Goal: Transaction & Acquisition: Purchase product/service

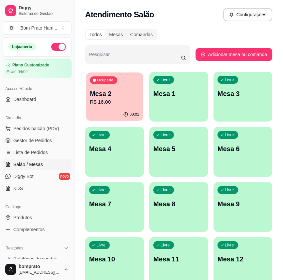
click at [134, 93] on p "Mesa 2" at bounding box center [114, 93] width 49 height 9
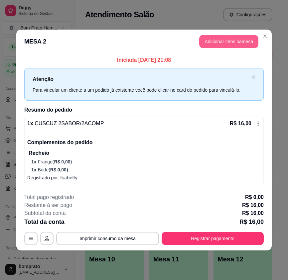
click at [222, 44] on button "Adicionar itens na mesa" at bounding box center [228, 41] width 59 height 13
click at [46, 51] on input "Pesquisa" at bounding box center [71, 47] width 113 height 7
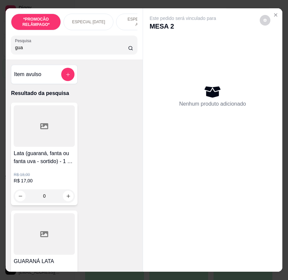
type input "gua"
click at [50, 243] on div at bounding box center [44, 235] width 61 height 42
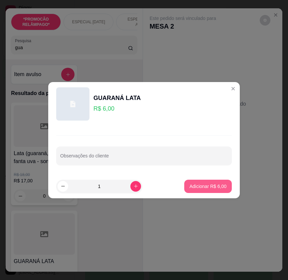
click at [218, 187] on p "Adicionar R$ 6,00" at bounding box center [208, 186] width 37 height 7
type input "1"
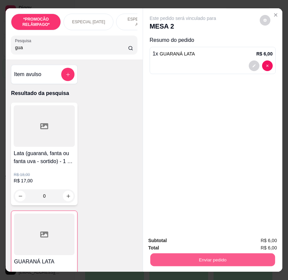
click at [217, 259] on button "Enviar pedido" at bounding box center [212, 259] width 125 height 13
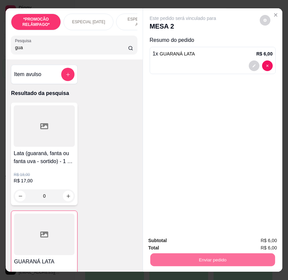
click at [193, 240] on button "Não registrar e enviar pedido" at bounding box center [189, 241] width 69 height 13
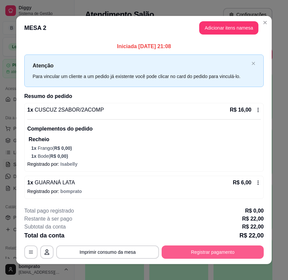
click at [203, 252] on button "Registrar pagamento" at bounding box center [213, 252] width 102 height 13
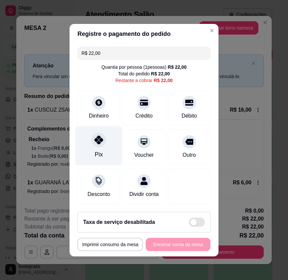
click at [94, 140] on icon at bounding box center [98, 140] width 9 height 9
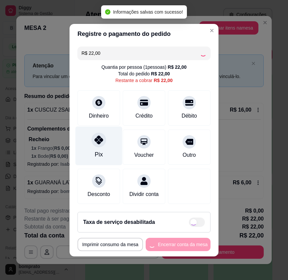
type input "R$ 0,00"
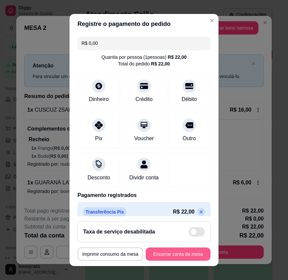
click at [179, 252] on button "Encerrar conta da mesa" at bounding box center [178, 254] width 65 height 13
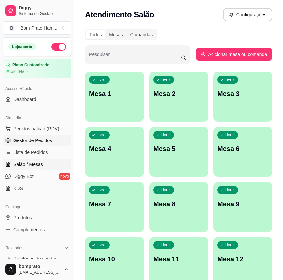
click at [48, 138] on span "Gestor de Pedidos" at bounding box center [32, 140] width 39 height 7
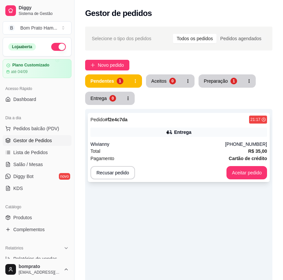
click at [157, 145] on div "Wivianny" at bounding box center [157, 144] width 135 height 7
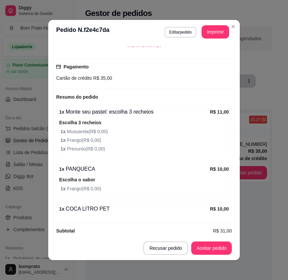
scroll to position [168, 0]
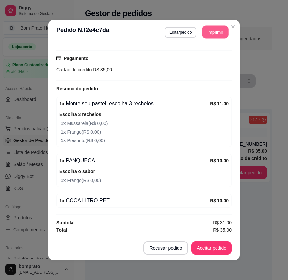
click at [206, 34] on button "Imprimir" at bounding box center [215, 32] width 27 height 13
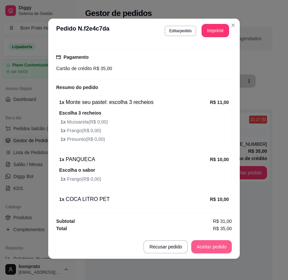
click at [208, 244] on button "Aceitar pedido" at bounding box center [211, 246] width 41 height 13
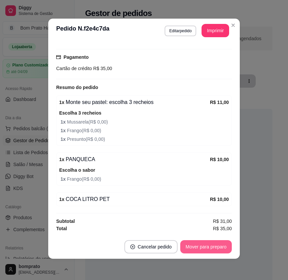
click at [208, 245] on button "Mover para preparo" at bounding box center [206, 246] width 52 height 13
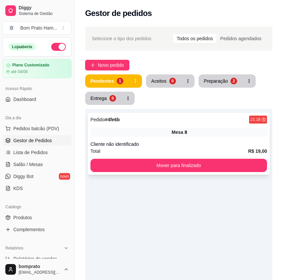
click at [188, 122] on div "Pedido # 4fe6b 21:18" at bounding box center [178, 120] width 177 height 8
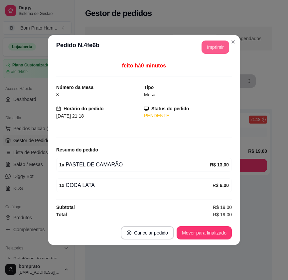
click at [225, 44] on button "Imprimir" at bounding box center [216, 47] width 28 height 13
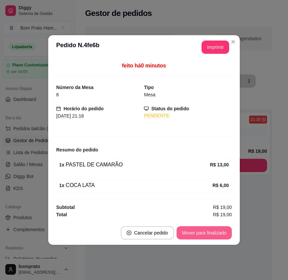
click at [222, 233] on button "Mover para finalizado" at bounding box center [204, 233] width 55 height 13
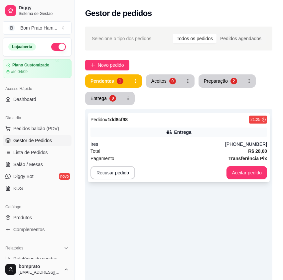
click at [214, 151] on div "Total R$ 28,00" at bounding box center [178, 151] width 177 height 7
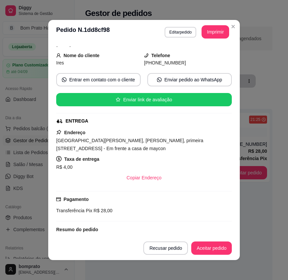
scroll to position [133, 0]
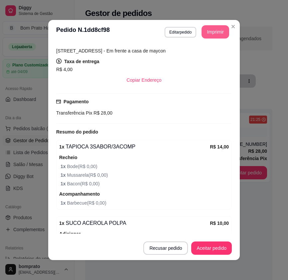
click at [208, 33] on button "Imprimir" at bounding box center [216, 31] width 28 height 13
click at [221, 249] on button "Aceitar pedido" at bounding box center [211, 248] width 41 height 13
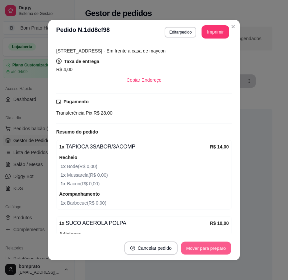
click at [221, 248] on button "Mover para preparo" at bounding box center [206, 248] width 50 height 13
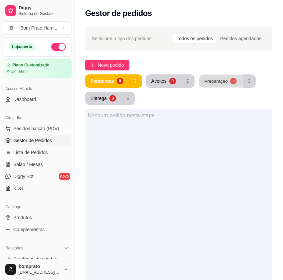
click at [213, 77] on button "Preparação 3" at bounding box center [220, 81] width 43 height 13
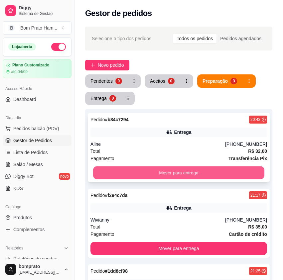
click at [163, 171] on button "Mover para entrega" at bounding box center [178, 173] width 171 height 13
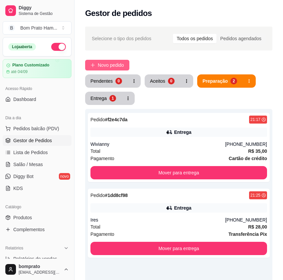
click at [118, 68] on span "Novo pedido" at bounding box center [111, 65] width 26 height 7
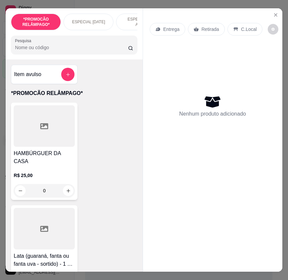
click at [81, 50] on input "Pesquisa" at bounding box center [71, 47] width 113 height 7
click at [50, 51] on input "Pesquisa" at bounding box center [71, 47] width 113 height 7
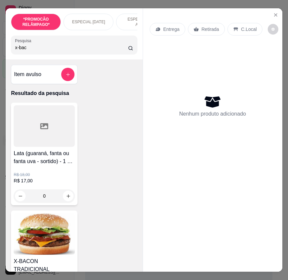
type input "x-bac"
click at [46, 240] on img at bounding box center [44, 235] width 61 height 42
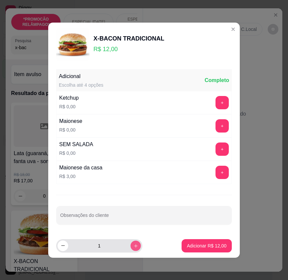
click at [130, 248] on button "increase-product-quantity" at bounding box center [135, 246] width 10 height 10
type input "2"
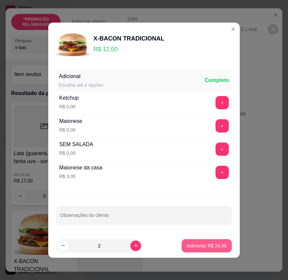
click at [191, 246] on p "Adicionar R$ 24,00" at bounding box center [207, 246] width 40 height 7
type input "2"
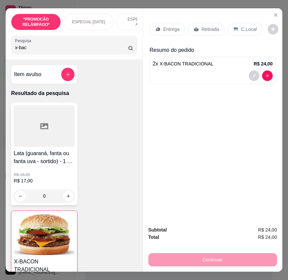
click at [167, 32] on div "Entrega" at bounding box center [168, 29] width 36 height 13
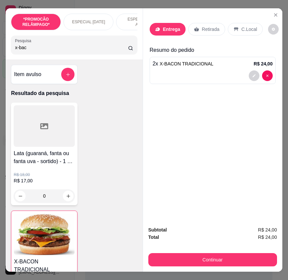
click at [167, 27] on header "Preencha os dados de entrega do pedido" at bounding box center [144, 21] width 153 height 21
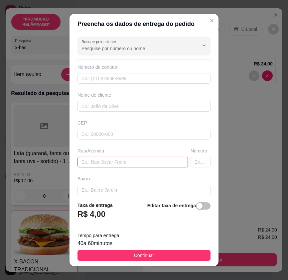
paste input "[STREET_ADDRESS], depois da rua próxima ao [GEOGRAPHIC_DATA]"
type input "[STREET_ADDRESS], depois da rua próxima ao [GEOGRAPHIC_DATA]"
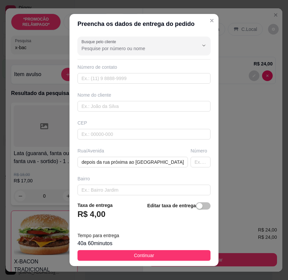
scroll to position [0, 0]
paste input "[PHONE_NUMBER]"
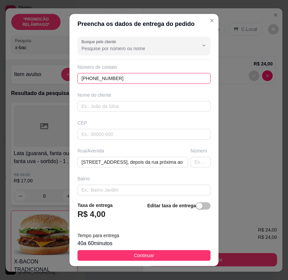
type input "[PHONE_NUMBER]"
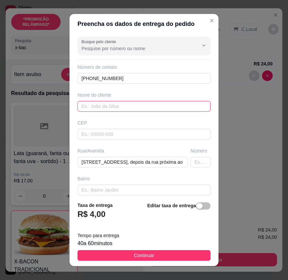
paste input "[PERSON_NAME]"
type input "[PERSON_NAME]"
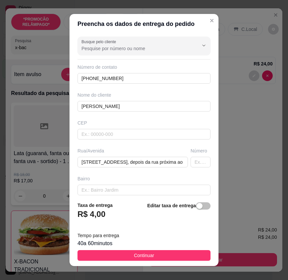
drag, startPoint x: 162, startPoint y: 255, endPoint x: 184, endPoint y: 254, distance: 22.6
click at [162, 255] on button "Continuar" at bounding box center [143, 255] width 133 height 11
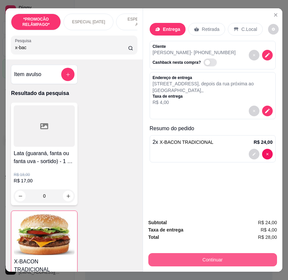
click at [215, 256] on button "Continuar" at bounding box center [212, 259] width 129 height 13
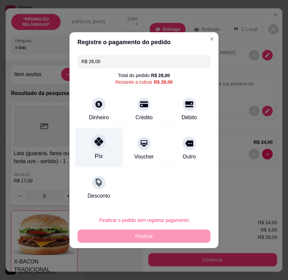
click at [105, 147] on div "Pix" at bounding box center [99, 147] width 47 height 39
type input "R$ 0,00"
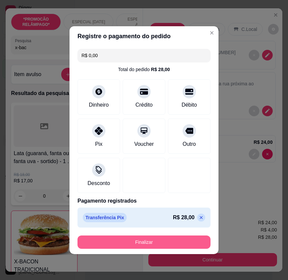
click at [156, 243] on button "Finalizar" at bounding box center [143, 242] width 133 height 13
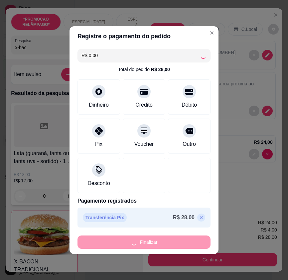
type input "0"
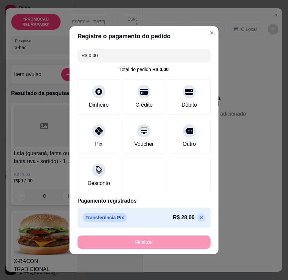
type input "-R$ 28,00"
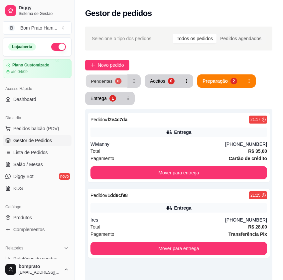
click at [119, 78] on button "Pendentes 0" at bounding box center [106, 81] width 41 height 13
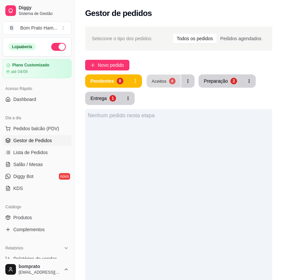
click at [158, 82] on div "Aceitos" at bounding box center [159, 81] width 15 height 6
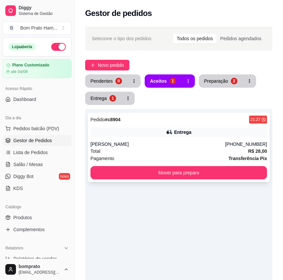
click at [195, 153] on div "Total R$ 28,00" at bounding box center [178, 151] width 177 height 7
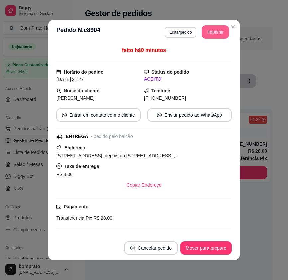
click at [217, 27] on button "Imprimir" at bounding box center [216, 31] width 28 height 13
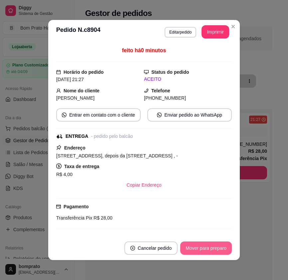
click at [211, 249] on button "Mover para preparo" at bounding box center [206, 248] width 52 height 13
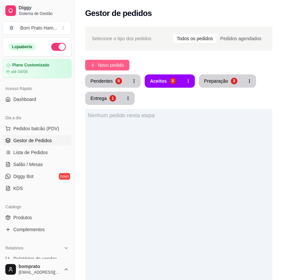
click at [118, 63] on span "Novo pedido" at bounding box center [111, 65] width 26 height 7
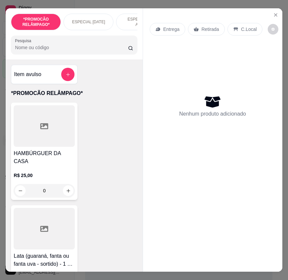
click at [36, 50] on input "Pesquisa" at bounding box center [71, 47] width 113 height 7
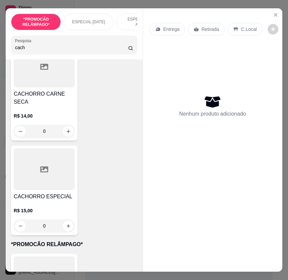
scroll to position [965, 0]
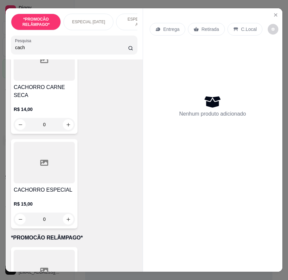
type input "cach"
click at [59, 186] on h4 "CACHORRO ESPECIAL" at bounding box center [44, 190] width 61 height 8
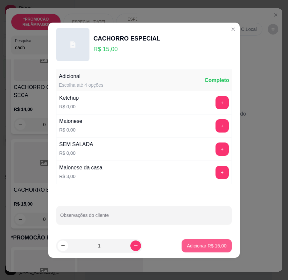
click at [205, 247] on p "Adicionar R$ 15,00" at bounding box center [207, 246] width 40 height 7
type input "1"
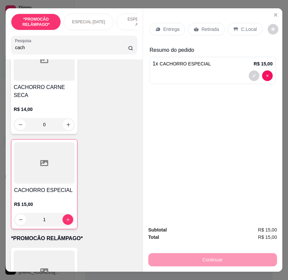
click at [166, 27] on p "Entrega" at bounding box center [171, 29] width 16 height 7
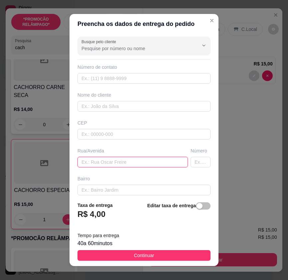
paste input "[DATE] número 485 em frente a quadra do skate do lado de cima"
type input "[DATE] número 485 em frente a quadra do skate do lado de cima"
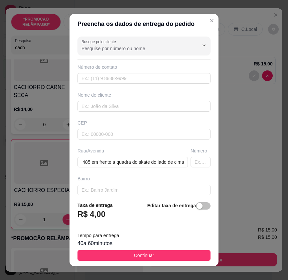
scroll to position [0, 0]
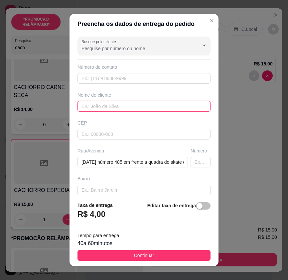
paste input "[GEOGRAPHIC_DATA]"
type input "[GEOGRAPHIC_DATA]"
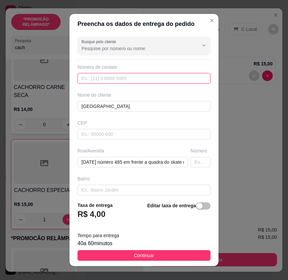
paste input "[PHONE_NUMBER]"
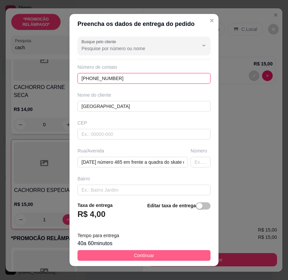
type input "[PHONE_NUMBER]"
click at [193, 258] on button "Continuar" at bounding box center [143, 255] width 133 height 11
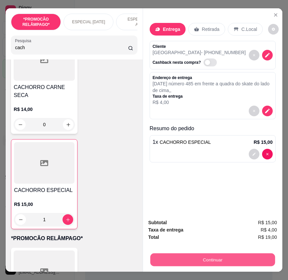
click at [212, 256] on button "Continuar" at bounding box center [212, 259] width 125 height 13
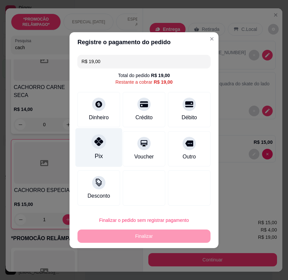
click at [96, 152] on div "Pix" at bounding box center [99, 147] width 47 height 39
type input "R$ 0,00"
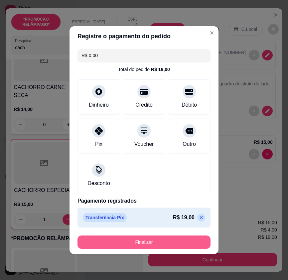
click at [166, 245] on button "Finalizar" at bounding box center [143, 242] width 133 height 13
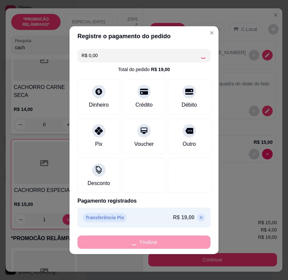
type input "0"
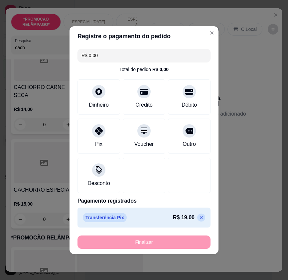
type input "-R$ 19,00"
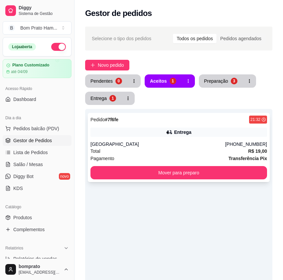
click at [184, 135] on div "Entrega" at bounding box center [182, 132] width 17 height 7
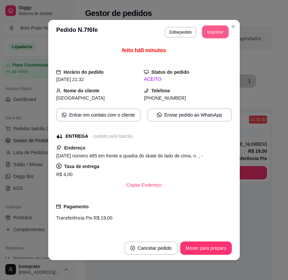
click at [219, 36] on button "Imprimir" at bounding box center [215, 32] width 27 height 13
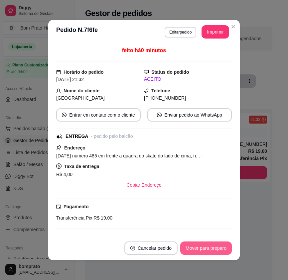
click at [219, 245] on button "Mover para preparo" at bounding box center [206, 248] width 52 height 13
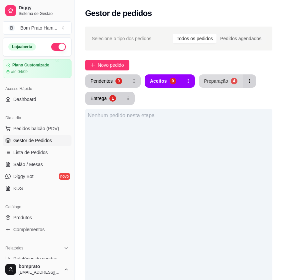
click at [231, 79] on div "4" at bounding box center [234, 81] width 7 height 7
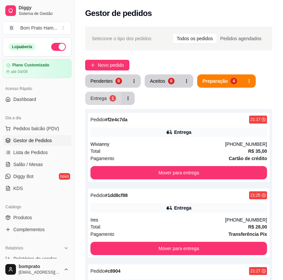
click at [108, 96] on button "Entrega 1" at bounding box center [103, 98] width 36 height 13
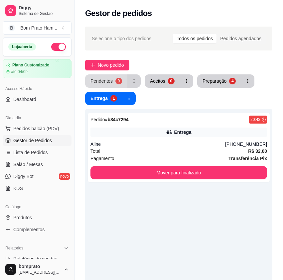
click at [121, 78] on button "Pendentes 0" at bounding box center [106, 81] width 42 height 13
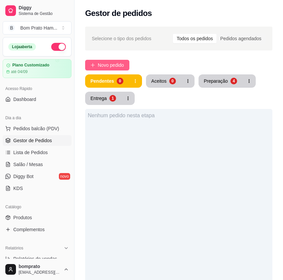
click at [110, 67] on span "Novo pedido" at bounding box center [111, 65] width 26 height 7
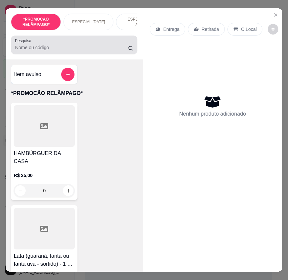
click at [69, 46] on div at bounding box center [74, 44] width 118 height 13
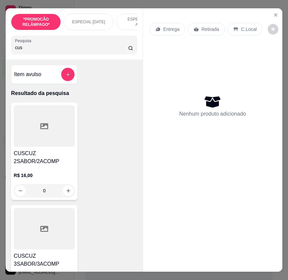
type input "cus"
click at [57, 165] on h4 "CUSCUZ 2SABOR/2ACOMP" at bounding box center [44, 158] width 61 height 16
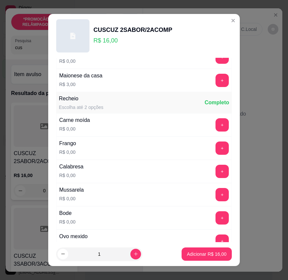
scroll to position [100, 0]
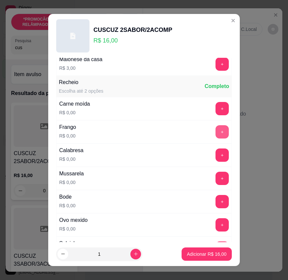
click at [216, 132] on button "+" at bounding box center [222, 131] width 13 height 13
click at [216, 154] on button "+" at bounding box center [222, 155] width 13 height 13
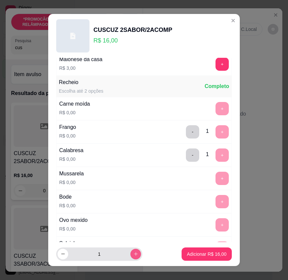
click at [130, 250] on button "increase-product-quantity" at bounding box center [135, 254] width 11 height 11
type input "2"
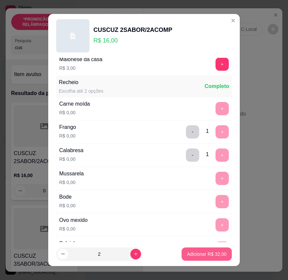
click at [198, 257] on p "Adicionar R$ 32,00" at bounding box center [207, 254] width 40 height 7
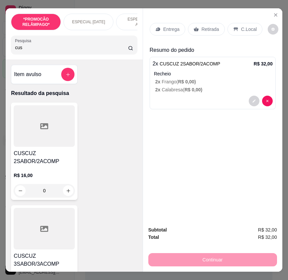
click at [41, 50] on input "cus" at bounding box center [71, 47] width 113 height 7
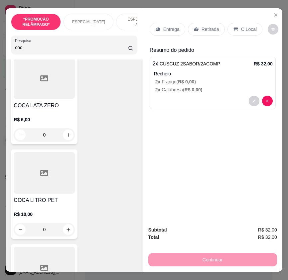
scroll to position [166, 0]
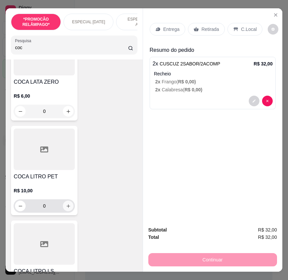
type input "coc"
click at [68, 208] on icon "increase-product-quantity" at bounding box center [68, 206] width 5 height 5
type input "1"
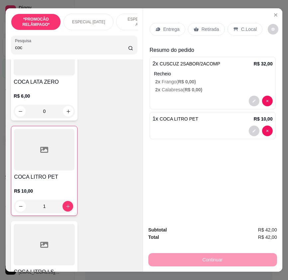
click at [168, 32] on div "Entrega" at bounding box center [168, 29] width 36 height 13
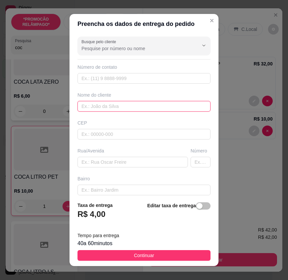
paste input "[PERSON_NAME]"
type input "[PERSON_NAME]"
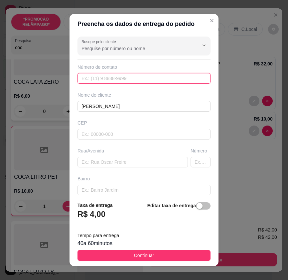
paste input "[PHONE_NUMBER]"
type input "[PHONE_NUMBER]"
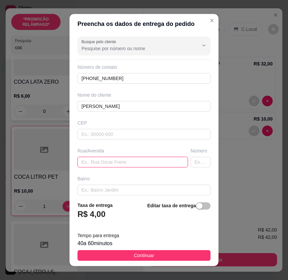
paste input "[PERSON_NAME] número 40 próximo ao mercadinho de Vilma nova Sertânia"
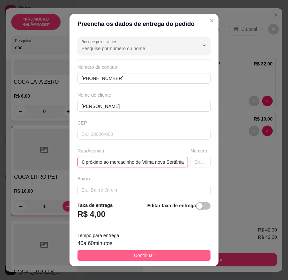
type input "[PERSON_NAME] número 40 próximo ao mercadinho de Vilma nova Sertânia"
click at [194, 253] on button "Continuar" at bounding box center [143, 255] width 133 height 11
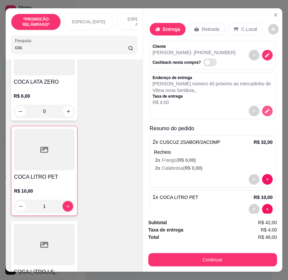
click at [264, 108] on icon "decrease-product-quantity" at bounding box center [267, 111] width 6 height 6
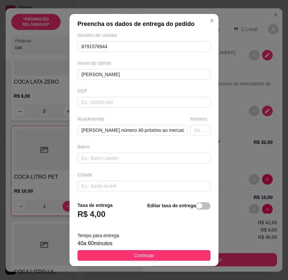
scroll to position [62, 0]
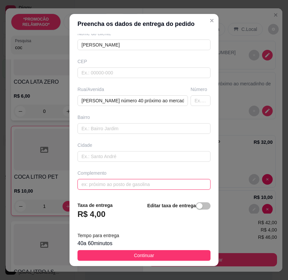
paste input "Conhecida como rua da tripa"
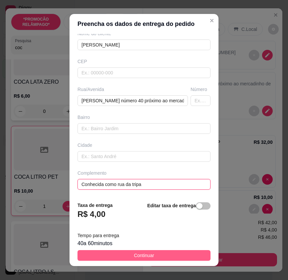
type input "Conhecida como rua da tripa"
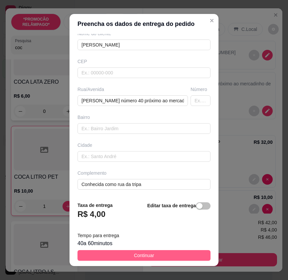
click at [182, 251] on button "Continuar" at bounding box center [143, 255] width 133 height 11
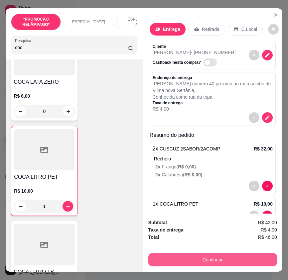
click at [234, 260] on button "Continuar" at bounding box center [212, 259] width 129 height 13
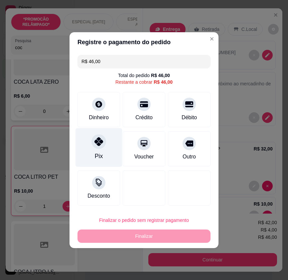
click at [107, 147] on div "Pix" at bounding box center [99, 147] width 47 height 39
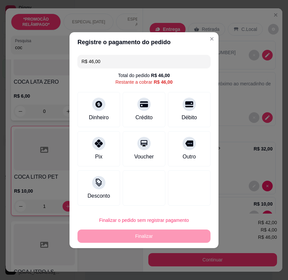
type input "R$ 0,00"
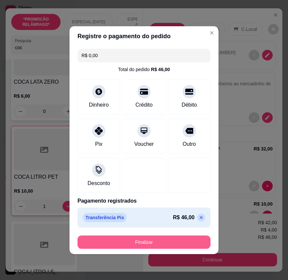
click at [171, 244] on button "Finalizar" at bounding box center [143, 242] width 133 height 13
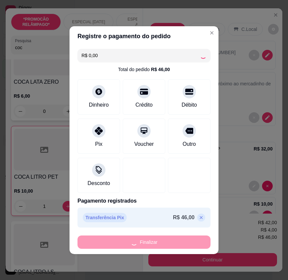
type input "0"
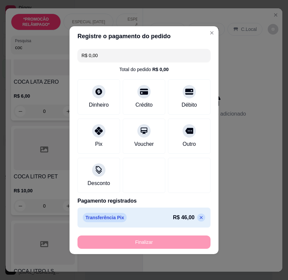
type input "-R$ 46,00"
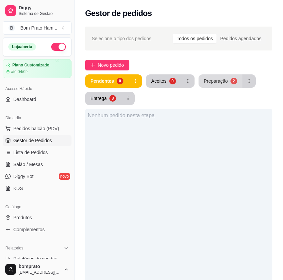
click at [224, 85] on button "Preparação 2" at bounding box center [221, 81] width 44 height 13
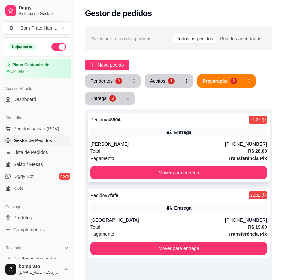
click at [185, 132] on div "Entrega" at bounding box center [182, 132] width 17 height 7
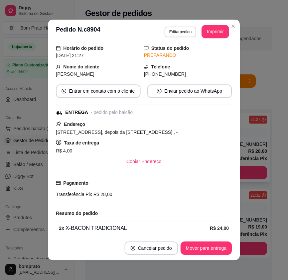
scroll to position [51, 0]
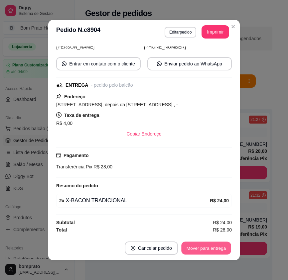
click at [219, 247] on button "Mover para entrega" at bounding box center [206, 248] width 50 height 13
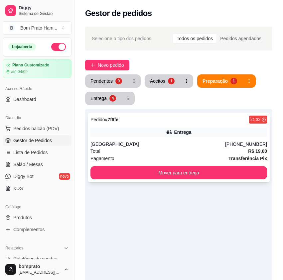
click at [161, 128] on div "Entrega" at bounding box center [178, 132] width 177 height 9
click at [149, 82] on button "Aceitos 1" at bounding box center [162, 81] width 34 height 13
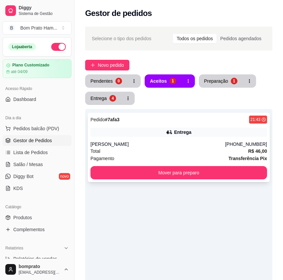
click at [172, 125] on div "Pedido # 7afa3 21:43 Entrega [PERSON_NAME] [PHONE_NUMBER] Total R$ 46,00 Pagame…" at bounding box center [179, 147] width 182 height 69
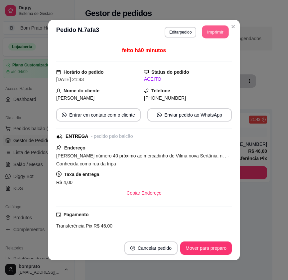
click at [213, 31] on button "Imprimir" at bounding box center [215, 32] width 27 height 13
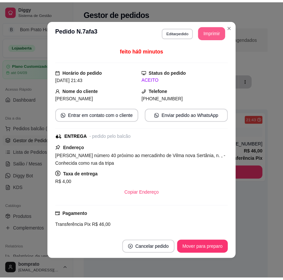
scroll to position [0, 0]
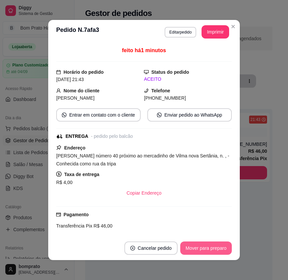
click at [219, 249] on button "Mover para preparo" at bounding box center [206, 248] width 52 height 13
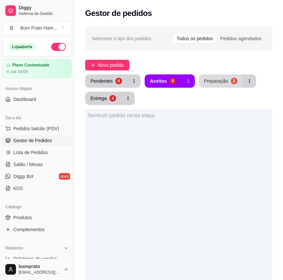
click at [223, 78] on div "Preparação" at bounding box center [216, 81] width 24 height 7
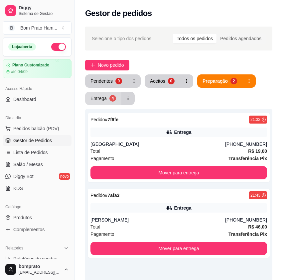
click at [109, 100] on div "4" at bounding box center [112, 98] width 7 height 7
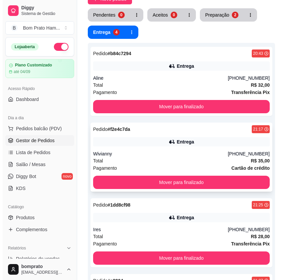
scroll to position [67, 0]
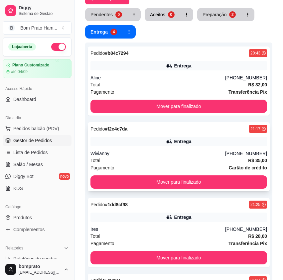
click at [171, 152] on div "Wivianny" at bounding box center [157, 153] width 135 height 7
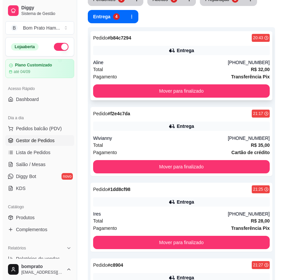
scroll to position [0, 0]
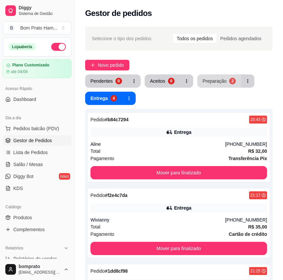
click at [223, 81] on div "Preparação" at bounding box center [215, 81] width 24 height 7
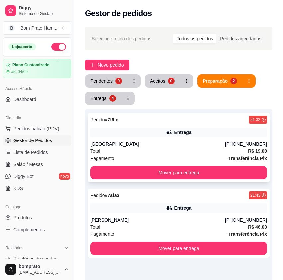
click at [192, 147] on div "[GEOGRAPHIC_DATA]" at bounding box center [157, 144] width 135 height 7
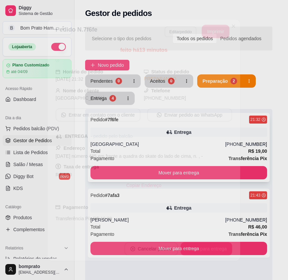
scroll to position [51, 0]
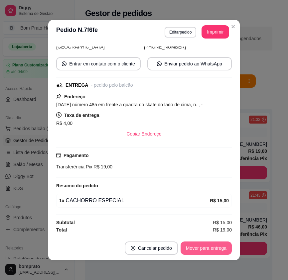
click at [209, 254] on button "Mover para entrega" at bounding box center [206, 248] width 51 height 13
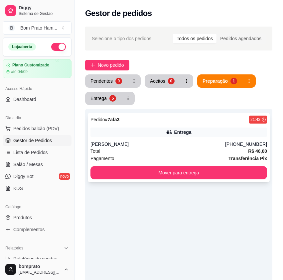
click at [163, 144] on div "[PERSON_NAME]" at bounding box center [157, 144] width 135 height 7
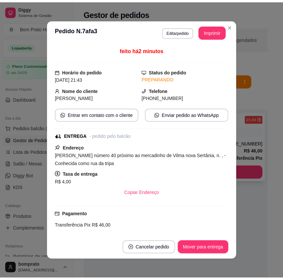
scroll to position [108, 0]
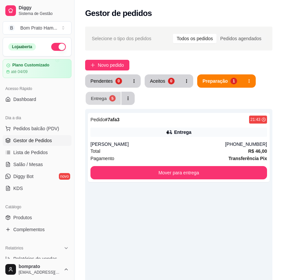
click at [103, 96] on div "Entrega" at bounding box center [99, 98] width 16 height 6
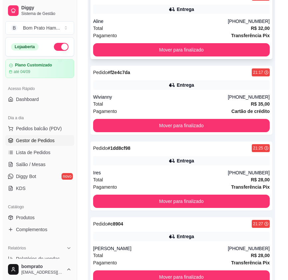
scroll to position [108, 0]
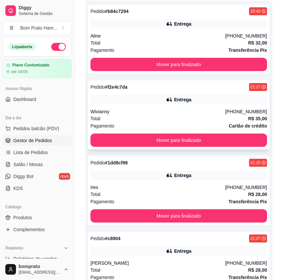
click at [156, 102] on div "Entrega" at bounding box center [178, 99] width 177 height 9
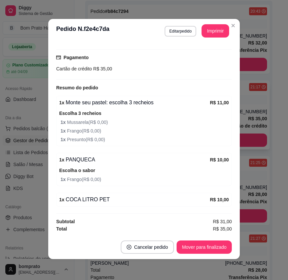
scroll to position [1, 0]
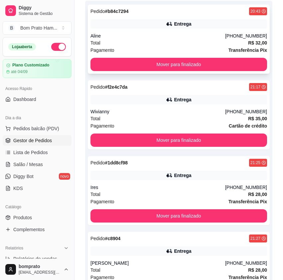
click at [167, 28] on div "Entrega" at bounding box center [178, 23] width 177 height 9
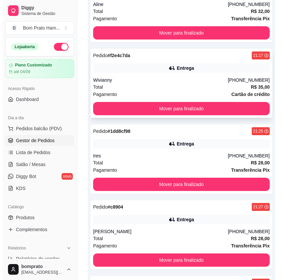
scroll to position [42, 0]
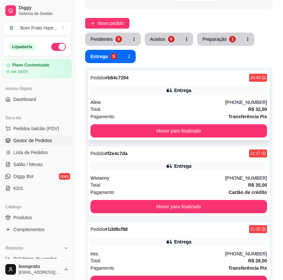
click at [165, 111] on div "Total R$ 32,00" at bounding box center [178, 109] width 177 height 7
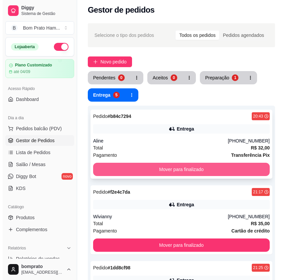
scroll to position [0, 0]
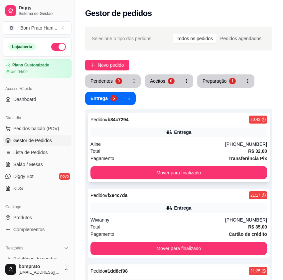
click at [166, 129] on div "Entrega" at bounding box center [178, 132] width 177 height 9
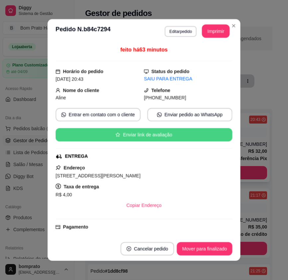
scroll to position [111, 0]
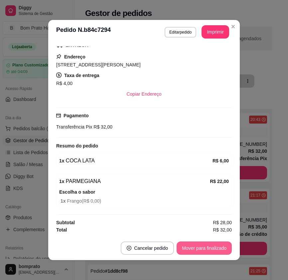
click at [196, 243] on button "Mover para finalizado" at bounding box center [204, 248] width 55 height 13
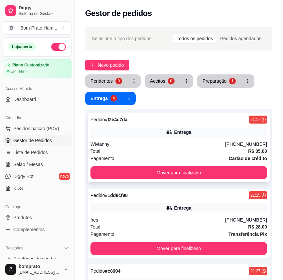
click at [138, 139] on div "Pedido # f2e4c7da 21:17 Entrega Wivianny [PHONE_NUMBER] Total R$ 35,00 Pagament…" at bounding box center [179, 147] width 182 height 69
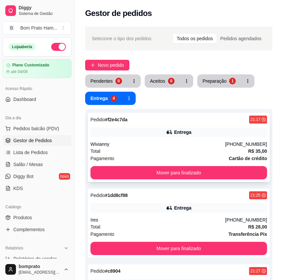
scroll to position [168, 0]
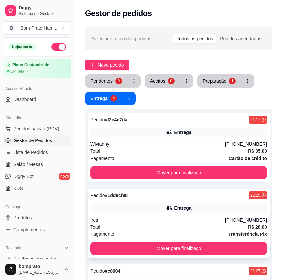
click at [170, 229] on div "Total R$ 28,00" at bounding box center [178, 227] width 177 height 7
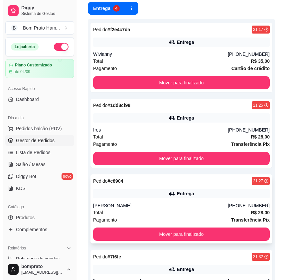
scroll to position [100, 0]
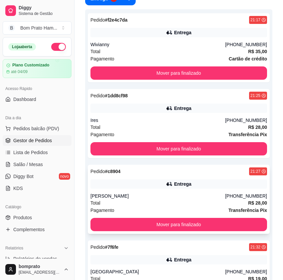
click at [200, 184] on div "Entrega" at bounding box center [178, 184] width 177 height 9
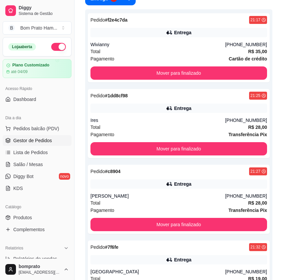
scroll to position [51, 0]
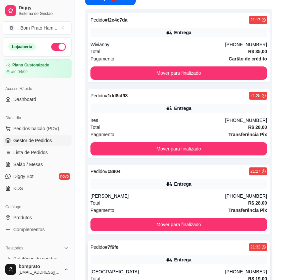
click at [158, 252] on div "Pedido # 7f6fe 21:32 Entrega Lima [PHONE_NUMBER] Total R$ 19,00 Pagamento Trans…" at bounding box center [179, 275] width 182 height 69
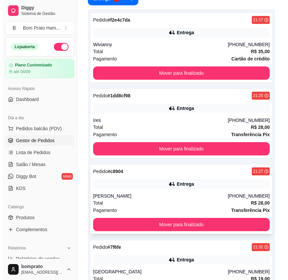
scroll to position [0, 0]
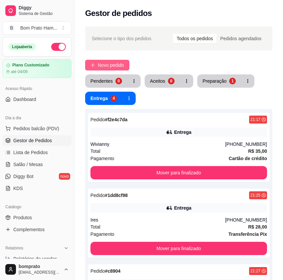
click at [112, 66] on span "Novo pedido" at bounding box center [111, 65] width 26 height 7
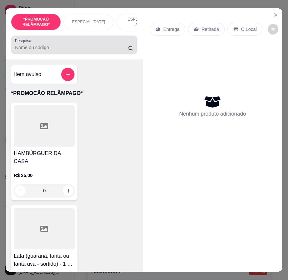
click at [56, 51] on input "Pesquisa" at bounding box center [71, 47] width 113 height 7
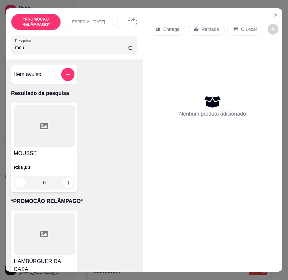
type input "mou"
click at [66, 141] on div at bounding box center [44, 126] width 61 height 42
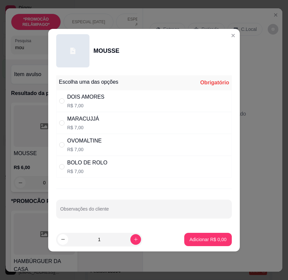
click at [115, 122] on div "MARACUJJÁ R$ 7,00" at bounding box center [144, 123] width 176 height 22
radio input "true"
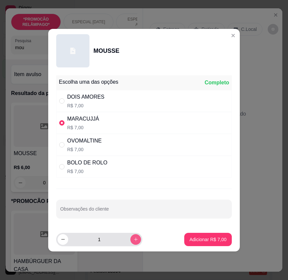
click at [133, 238] on icon "increase-product-quantity" at bounding box center [135, 239] width 5 height 5
type input "2"
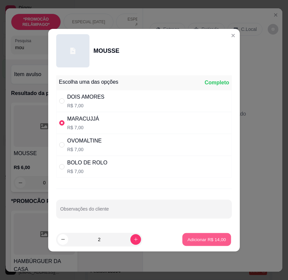
click at [205, 239] on p "Adicionar R$ 14,00" at bounding box center [207, 239] width 39 height 6
type input "2"
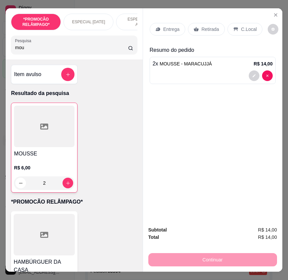
click at [172, 29] on p "Entrega" at bounding box center [171, 29] width 16 height 7
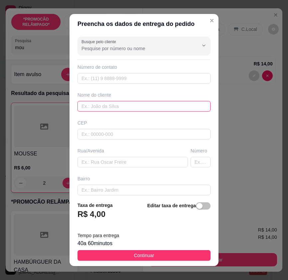
paste input "[PERSON_NAME]"
type input "[PERSON_NAME]"
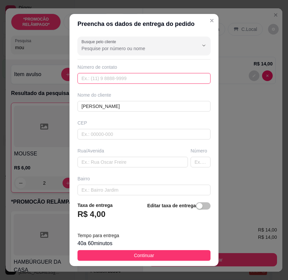
drag, startPoint x: 95, startPoint y: 158, endPoint x: 89, endPoint y: 80, distance: 77.8
paste input "[PHONE_NUMBER]"
type input "[PHONE_NUMBER]"
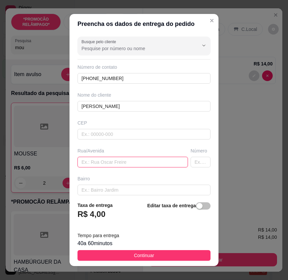
paste input "[STREET_ADDRESS] Descendo a rua do estádio, primeira a esquerda após a padaria …"
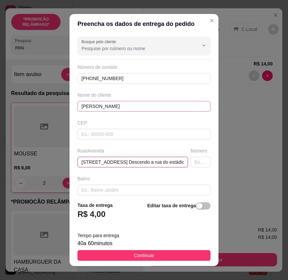
scroll to position [0, 164]
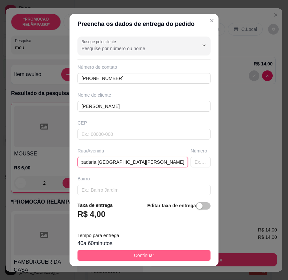
type input "[STREET_ADDRESS] Descendo a rua do estádio, primeira a esquerda após a padaria …"
click at [182, 252] on button "Continuar" at bounding box center [143, 255] width 133 height 11
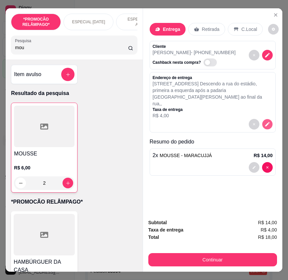
click at [266, 122] on icon "decrease-product-quantity" at bounding box center [267, 125] width 6 height 6
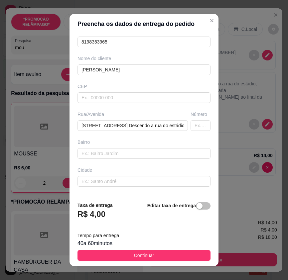
scroll to position [62, 0]
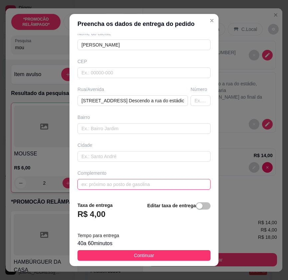
paste input "Fica próximo da casa de [PERSON_NAME]"
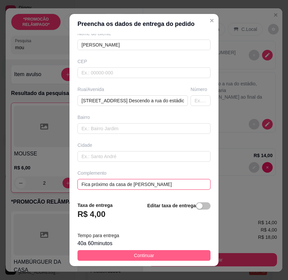
type input "Fica próximo da casa de [PERSON_NAME]"
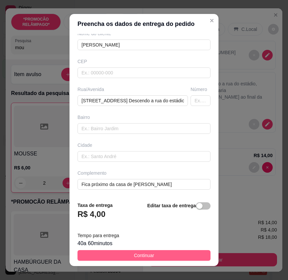
click at [164, 255] on button "Continuar" at bounding box center [143, 255] width 133 height 11
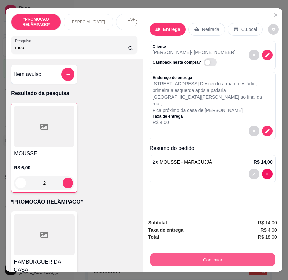
click at [227, 255] on button "Continuar" at bounding box center [212, 259] width 125 height 13
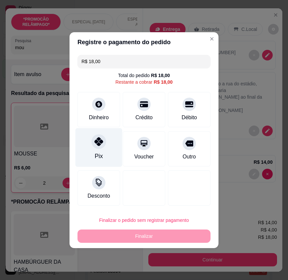
click at [111, 158] on div "Pix" at bounding box center [99, 147] width 47 height 39
type input "R$ 0,00"
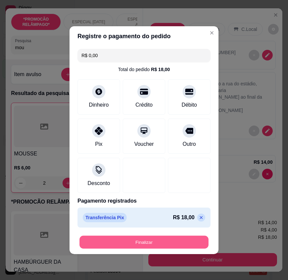
click at [158, 242] on button "Finalizar" at bounding box center [143, 242] width 129 height 13
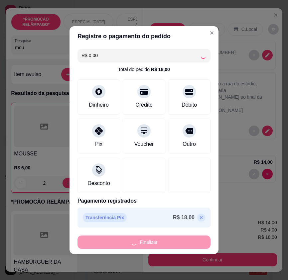
type input "0"
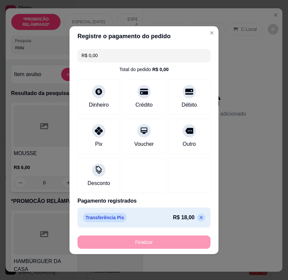
type input "-R$ 18,00"
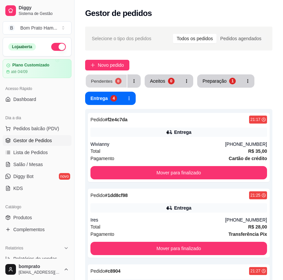
click at [113, 78] on button "Pendentes 0" at bounding box center [106, 81] width 41 height 13
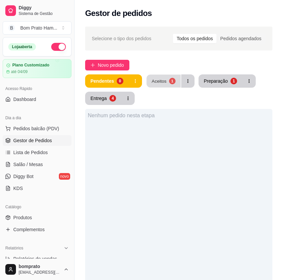
click at [160, 80] on div "Aceitos" at bounding box center [159, 81] width 15 height 6
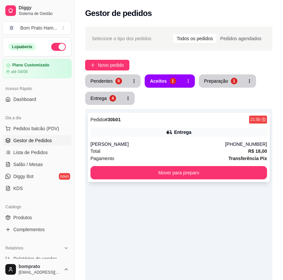
click at [169, 124] on div "Pedido # 30b01 21:50 Entrega [PERSON_NAME] [PHONE_NUMBER] Total R$ 18,00 Pagame…" at bounding box center [179, 147] width 182 height 69
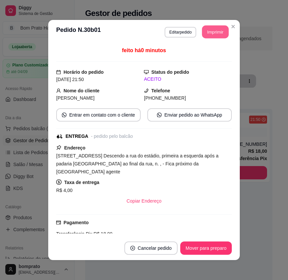
click at [215, 33] on button "Imprimir" at bounding box center [215, 32] width 27 height 13
drag, startPoint x: 212, startPoint y: 237, endPoint x: 212, endPoint y: 242, distance: 5.3
click at [212, 242] on footer "Cancelar pedido Mover para preparo" at bounding box center [144, 248] width 192 height 24
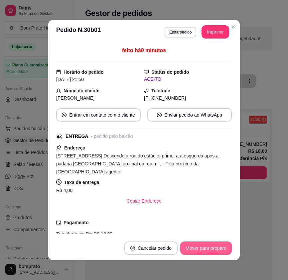
click at [212, 244] on button "Mover para preparo" at bounding box center [206, 248] width 52 height 13
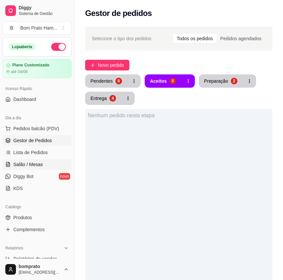
click at [18, 169] on link "Salão / Mesas" at bounding box center [37, 164] width 69 height 11
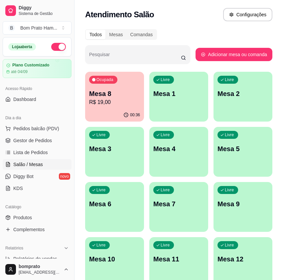
click at [108, 103] on p "R$ 19,00" at bounding box center [114, 102] width 51 height 8
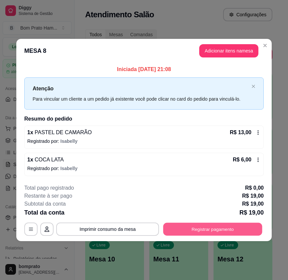
click at [219, 233] on button "Registrar pagamento" at bounding box center [212, 229] width 99 height 13
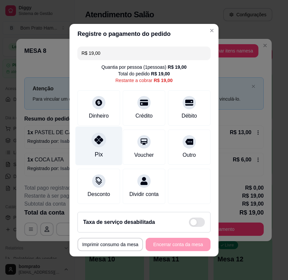
click at [104, 148] on div "Pix" at bounding box center [99, 145] width 47 height 39
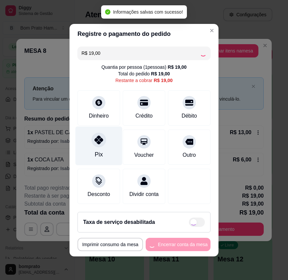
type input "R$ 0,00"
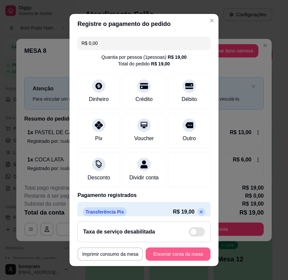
click at [170, 254] on button "Encerrar conta da mesa" at bounding box center [178, 254] width 65 height 13
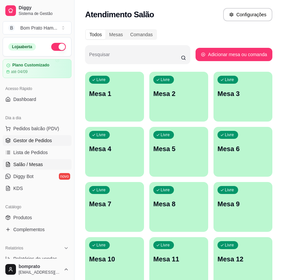
click at [54, 145] on link "Gestor de Pedidos" at bounding box center [37, 140] width 69 height 11
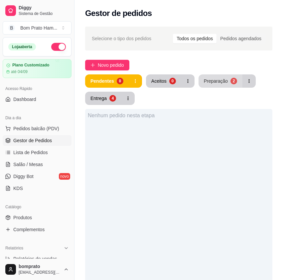
click at [213, 81] on div "Preparação" at bounding box center [216, 81] width 24 height 7
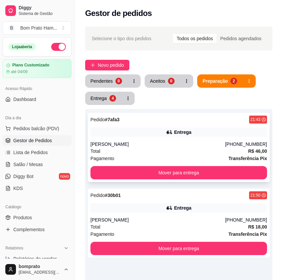
click at [169, 136] on div "Entrega" at bounding box center [178, 132] width 177 height 9
click at [110, 104] on button "Entrega 4" at bounding box center [103, 98] width 35 height 13
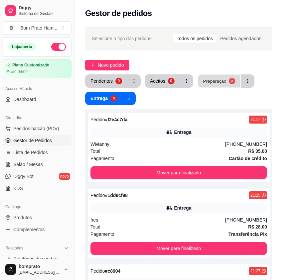
click at [219, 85] on button "Preparação 2" at bounding box center [219, 81] width 43 height 13
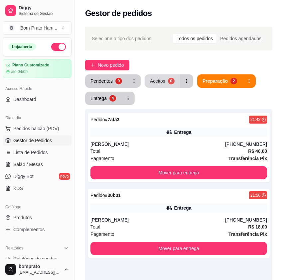
click at [159, 83] on div "Aceitos" at bounding box center [157, 81] width 15 height 7
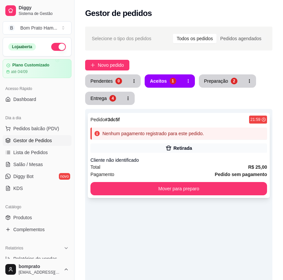
click at [201, 154] on div "Pedido # 3dc5f 21:59 Nenhum pagamento registrado para este pedido. Retirada Cli…" at bounding box center [179, 155] width 182 height 85
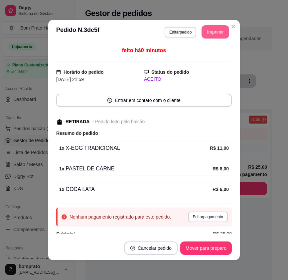
click at [203, 28] on button "Imprimir" at bounding box center [216, 31] width 28 height 13
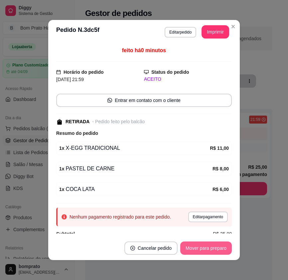
click at [223, 248] on button "Mover para preparo" at bounding box center [206, 248] width 52 height 13
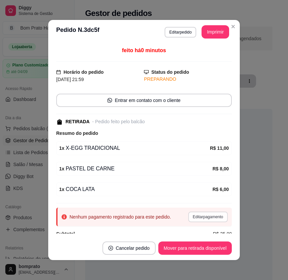
click at [201, 221] on button "Editar pagamento" at bounding box center [208, 217] width 40 height 11
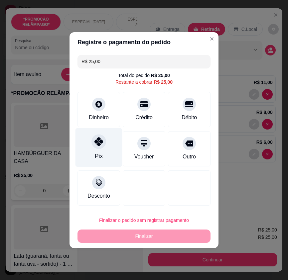
click at [95, 142] on icon at bounding box center [98, 141] width 9 height 9
type input "R$ 0,00"
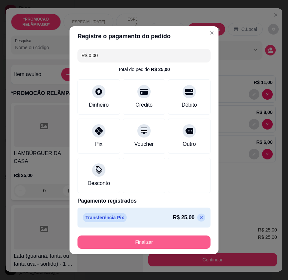
click at [193, 240] on button "Finalizar" at bounding box center [143, 242] width 133 height 13
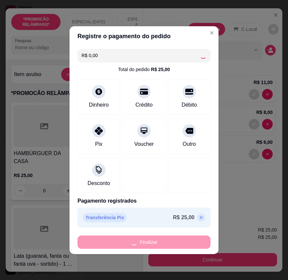
type input "0"
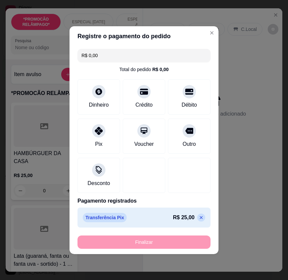
type input "-R$ 25,00"
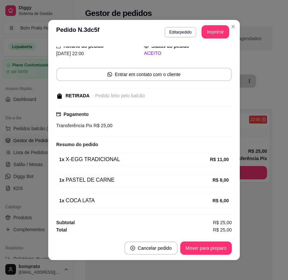
scroll to position [1, 0]
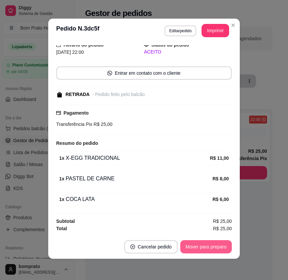
click at [204, 251] on button "Mover para preparo" at bounding box center [206, 246] width 52 height 13
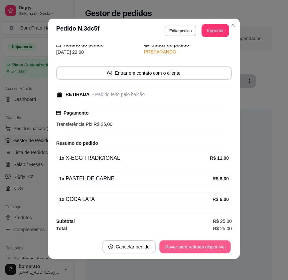
click at [203, 249] on button "Mover para retirada disponível" at bounding box center [194, 247] width 71 height 13
click at [203, 249] on button "Mover para finalizado" at bounding box center [204, 246] width 55 height 13
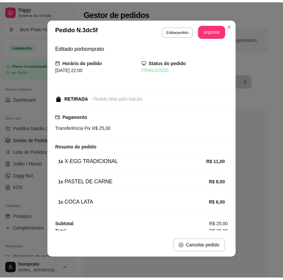
scroll to position [0, 0]
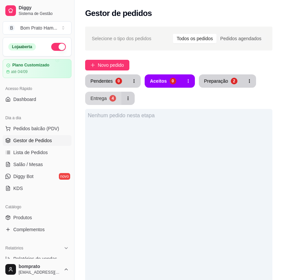
click at [113, 98] on div "4" at bounding box center [112, 98] width 7 height 7
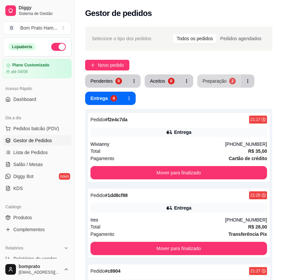
click at [203, 79] on div "Preparação" at bounding box center [215, 81] width 24 height 7
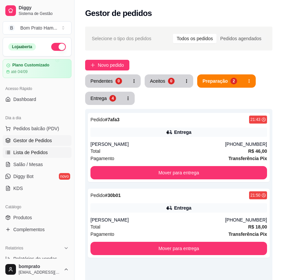
click at [37, 154] on span "Lista de Pedidos" at bounding box center [30, 152] width 35 height 7
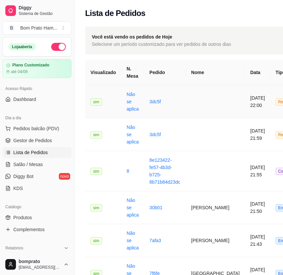
click at [170, 105] on td "3dc5f" at bounding box center [165, 101] width 42 height 33
click at [54, 137] on link "Gestor de Pedidos" at bounding box center [37, 140] width 69 height 11
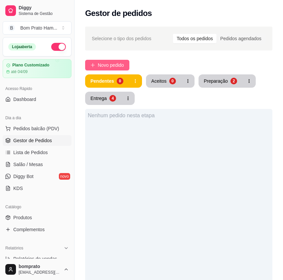
click at [124, 67] on span "Novo pedido" at bounding box center [111, 65] width 26 height 7
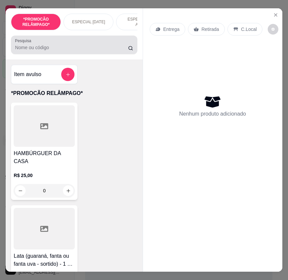
click at [42, 51] on input "Pesquisa" at bounding box center [71, 47] width 113 height 7
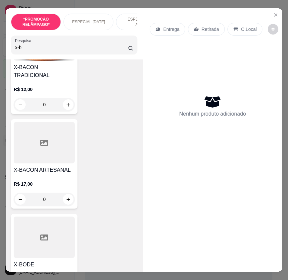
scroll to position [299, 0]
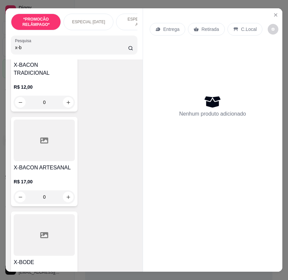
type input "x-b"
click at [51, 156] on div "X-BACON ARTESANAL R$ 17,00 0" at bounding box center [44, 161] width 67 height 89
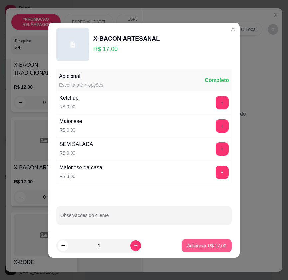
click at [204, 241] on button "Adicionar R$ 17,00" at bounding box center [207, 245] width 50 height 13
type input "1"
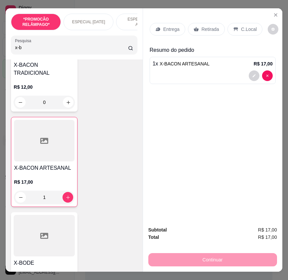
click at [168, 28] on p "Entrega" at bounding box center [171, 29] width 16 height 7
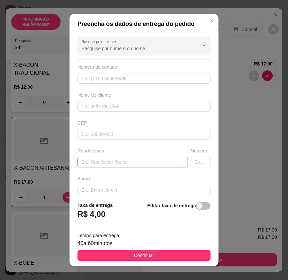
paste input "[GEOGRAPHIC_DATA]"
type input "[GEOGRAPHIC_DATA]"
click at [197, 162] on input "text" at bounding box center [201, 162] width 20 height 11
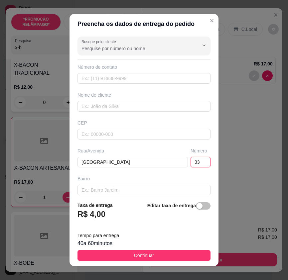
type input "33"
paste input "[PHONE_NUMBER]"
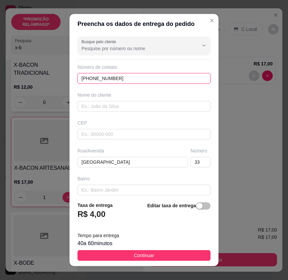
type input "[PHONE_NUMBER]"
drag, startPoint x: 194, startPoint y: 260, endPoint x: 207, endPoint y: 245, distance: 20.0
click at [194, 260] on button "Continuar" at bounding box center [143, 255] width 133 height 11
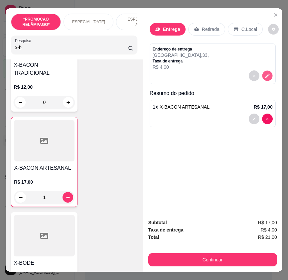
click at [266, 75] on icon "decrease-product-quantity" at bounding box center [267, 76] width 6 height 6
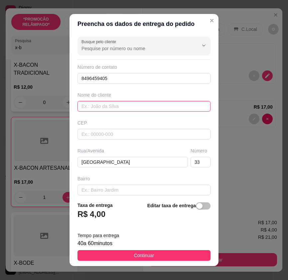
paste input "[PERSON_NAME]"
type input "[PERSON_NAME]"
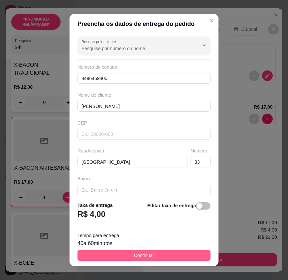
click at [198, 251] on button "Continuar" at bounding box center [143, 255] width 133 height 11
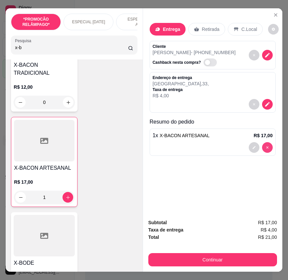
type input "0"
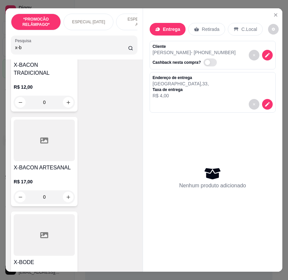
click at [28, 51] on input "x-b" at bounding box center [71, 47] width 113 height 7
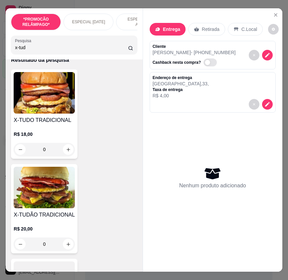
scroll to position [0, 0]
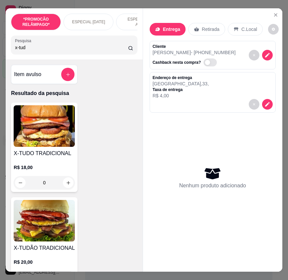
type input "x-tud"
click at [60, 220] on img at bounding box center [44, 221] width 61 height 42
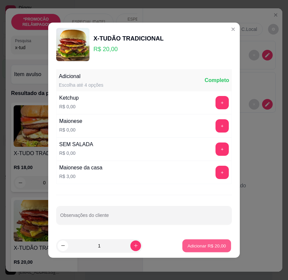
click at [203, 246] on p "Adicionar R$ 20,00" at bounding box center [207, 246] width 39 height 6
type input "1"
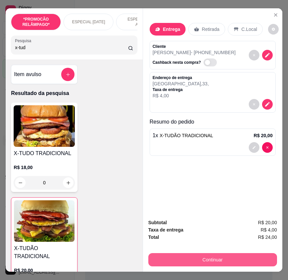
click at [227, 257] on button "Continuar" at bounding box center [212, 259] width 129 height 13
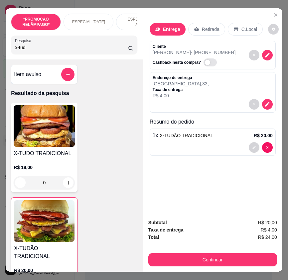
click at [194, 27] on icon at bounding box center [196, 29] width 5 height 5
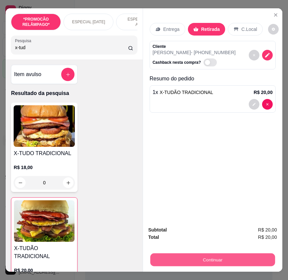
click at [235, 257] on button "Continuar" at bounding box center [212, 259] width 125 height 13
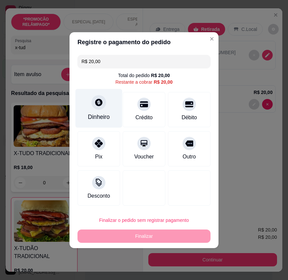
click at [111, 106] on div "Dinheiro" at bounding box center [99, 108] width 47 height 39
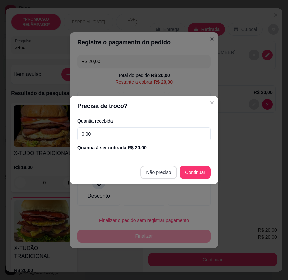
type input "R$ 0,00"
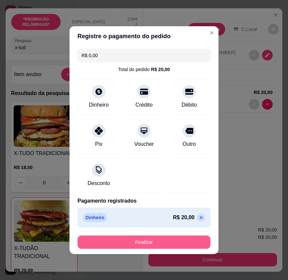
click at [174, 243] on button "Finalizar" at bounding box center [143, 242] width 133 height 13
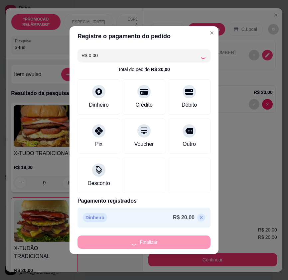
type input "0"
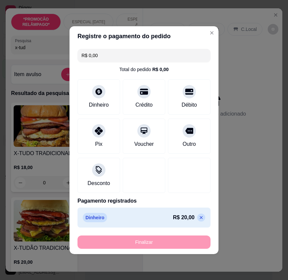
type input "-R$ 20,00"
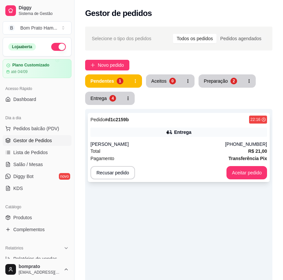
click at [164, 137] on div "Pedido # d1c2159b 22:16 Entrega Douglas [PHONE_NUMBER] Total R$ 21,00 Pagamento…" at bounding box center [179, 147] width 182 height 69
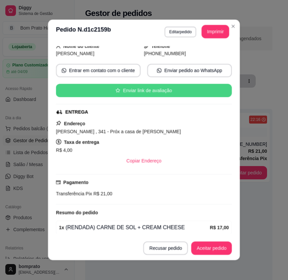
scroll to position [71, 0]
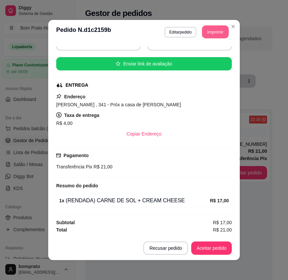
click at [214, 32] on button "Imprimir" at bounding box center [215, 32] width 27 height 13
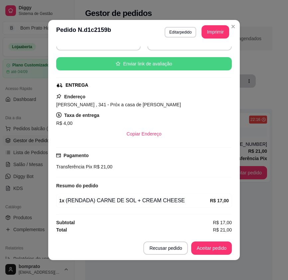
scroll to position [0, 0]
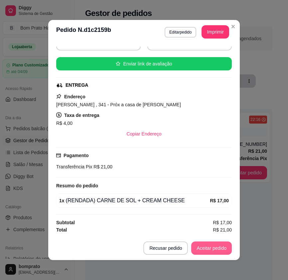
click at [218, 248] on button "Aceitar pedido" at bounding box center [211, 248] width 41 height 13
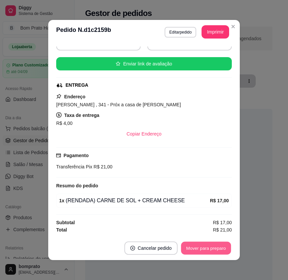
click at [218, 248] on button "Mover para preparo" at bounding box center [206, 248] width 50 height 13
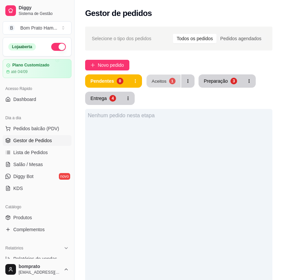
click at [168, 77] on button "Aceitos 1" at bounding box center [163, 81] width 34 height 13
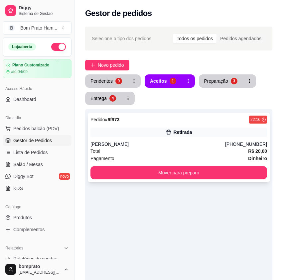
click at [190, 153] on div "Total R$ 20,00" at bounding box center [178, 151] width 177 height 7
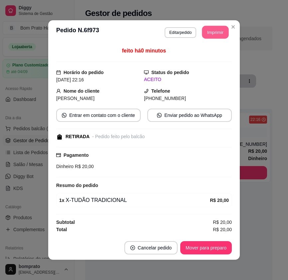
click at [212, 32] on button "Imprimir" at bounding box center [215, 32] width 27 height 13
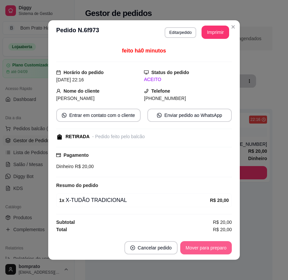
click at [218, 247] on button "Mover para preparo" at bounding box center [206, 247] width 52 height 13
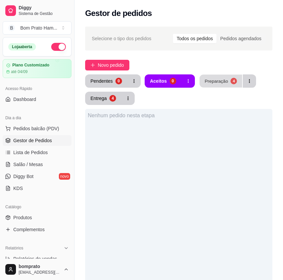
click at [223, 85] on button "Preparação 4" at bounding box center [221, 81] width 43 height 13
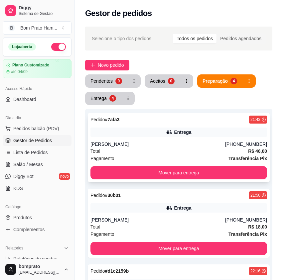
click at [181, 132] on div "Entrega" at bounding box center [182, 132] width 17 height 7
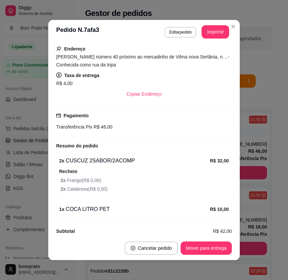
scroll to position [108, 0]
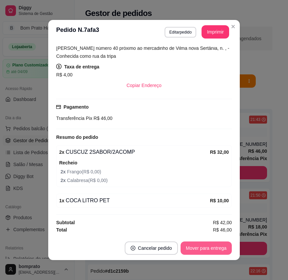
click at [219, 249] on button "Mover para entrega" at bounding box center [206, 248] width 51 height 13
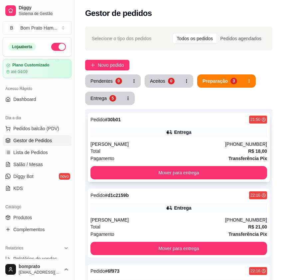
click at [175, 143] on div "[PERSON_NAME]" at bounding box center [157, 144] width 135 height 7
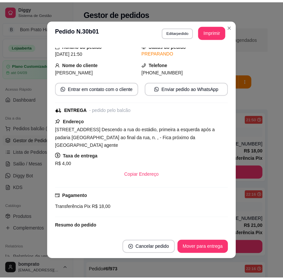
scroll to position [67, 0]
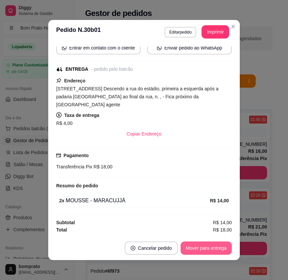
click at [211, 251] on button "Mover para entrega" at bounding box center [206, 248] width 51 height 13
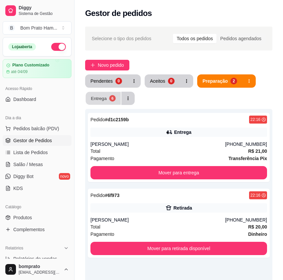
click at [98, 99] on div "Entrega" at bounding box center [99, 98] width 16 height 6
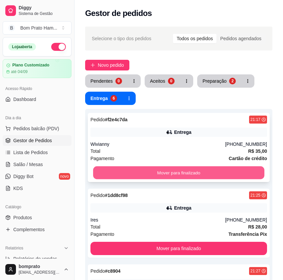
click at [185, 167] on button "Mover para finalizado" at bounding box center [178, 173] width 171 height 13
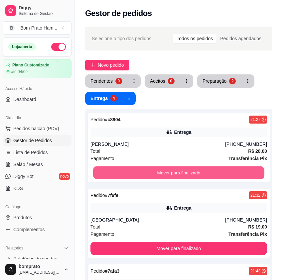
click at [185, 167] on button "Mover para finalizado" at bounding box center [178, 173] width 171 height 13
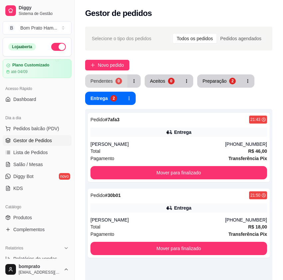
click at [120, 79] on div "0" at bounding box center [118, 81] width 7 height 7
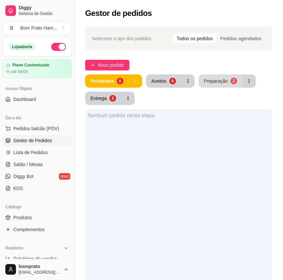
click at [203, 85] on button "Preparação 2" at bounding box center [221, 81] width 44 height 13
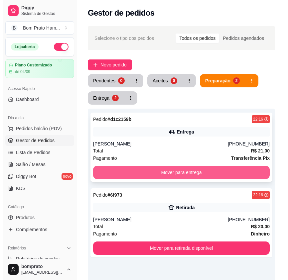
scroll to position [0, 0]
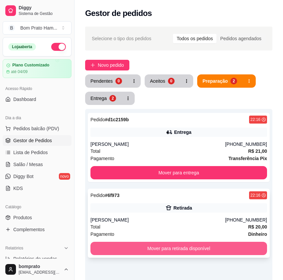
click at [180, 250] on button "Mover para retirada disponível" at bounding box center [178, 248] width 177 height 13
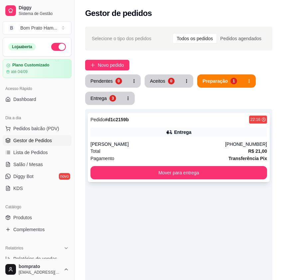
click at [156, 128] on div "Entrega" at bounding box center [178, 132] width 177 height 9
click at [104, 95] on div "Entrega" at bounding box center [99, 98] width 16 height 6
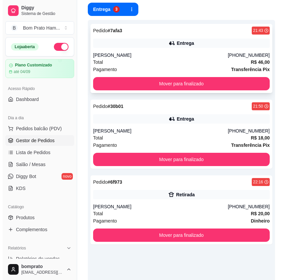
scroll to position [100, 0]
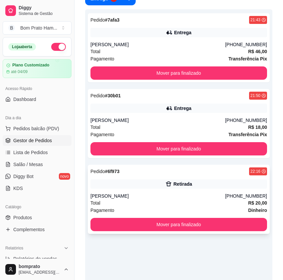
click at [162, 183] on div "Retirada" at bounding box center [178, 184] width 177 height 9
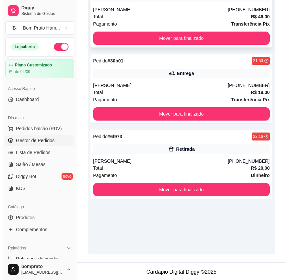
scroll to position [136, 0]
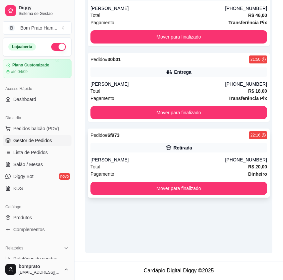
click at [175, 153] on div "Pedido # 6f973 22:16 [PERSON_NAME] [PHONE_NUMBER] Total R$ 20,00 Pagamento Dinh…" at bounding box center [179, 163] width 182 height 69
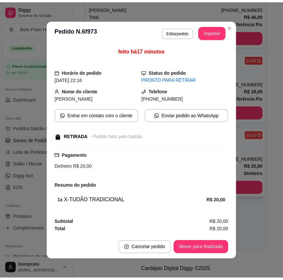
scroll to position [1, 0]
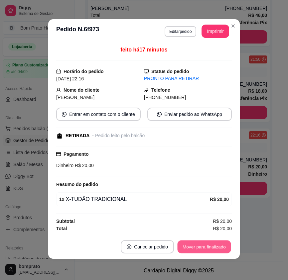
click at [210, 246] on button "Mover para finalizado" at bounding box center [205, 247] width 54 height 13
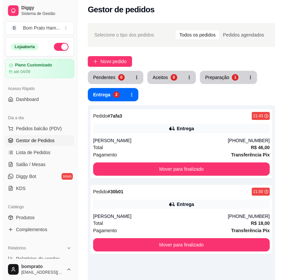
scroll to position [3, 0]
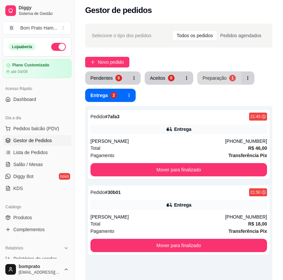
click at [225, 79] on button "Preparação 1" at bounding box center [219, 78] width 44 height 13
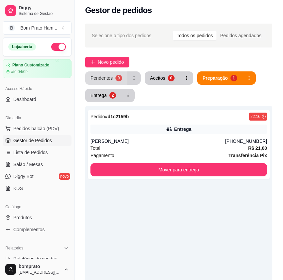
click at [112, 78] on button "Pendentes 0" at bounding box center [106, 78] width 42 height 13
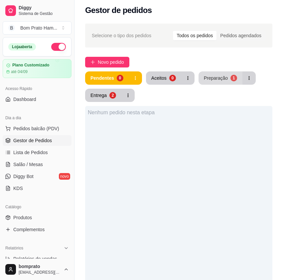
click at [220, 76] on div "Preparação" at bounding box center [216, 78] width 24 height 7
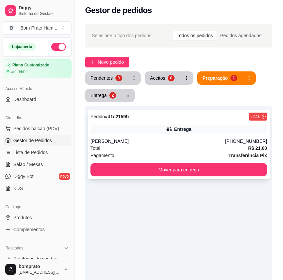
click at [167, 144] on div "[PERSON_NAME]" at bounding box center [157, 141] width 135 height 7
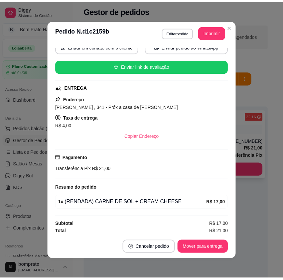
scroll to position [71, 0]
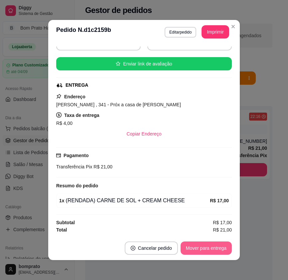
click at [214, 247] on button "Mover para entrega" at bounding box center [206, 248] width 51 height 13
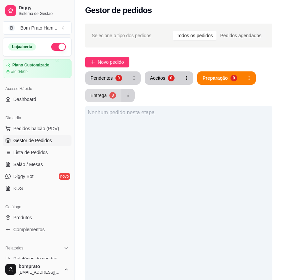
click at [103, 89] on button "Entrega 3" at bounding box center [103, 95] width 36 height 13
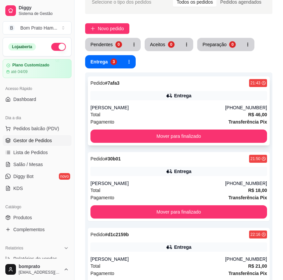
scroll to position [70, 0]
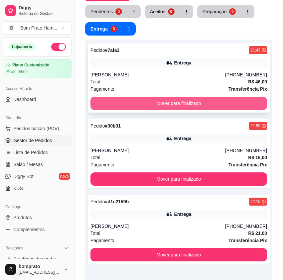
click at [173, 101] on button "Mover para finalizado" at bounding box center [178, 103] width 177 height 13
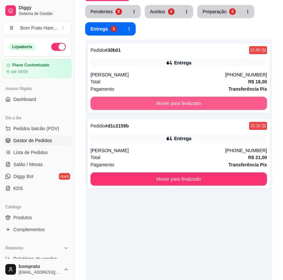
click at [173, 101] on button "Mover para finalizado" at bounding box center [178, 103] width 177 height 13
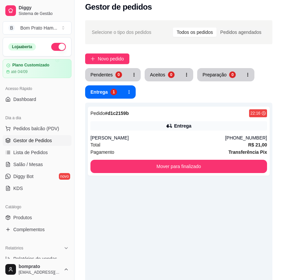
scroll to position [0, 0]
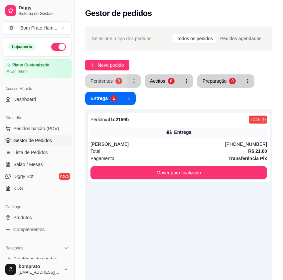
click at [122, 79] on button "Pendentes 0" at bounding box center [106, 81] width 42 height 13
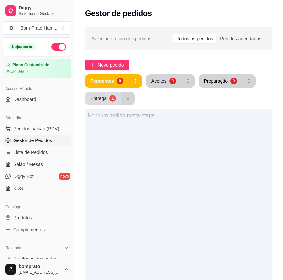
click at [100, 98] on div "Entrega" at bounding box center [98, 98] width 16 height 7
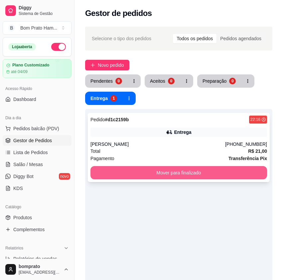
click at [183, 176] on button "Mover para finalizado" at bounding box center [178, 172] width 177 height 13
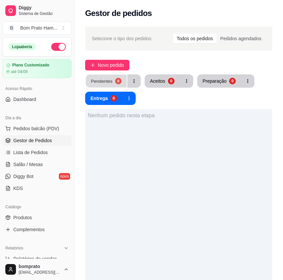
click at [117, 81] on div "0" at bounding box center [118, 81] width 6 height 6
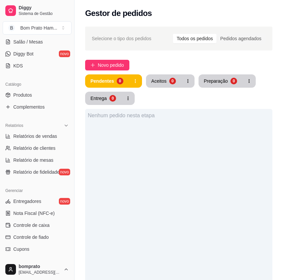
scroll to position [133, 0]
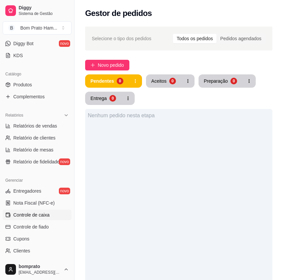
click at [51, 212] on link "Controle de caixa" at bounding box center [37, 215] width 69 height 11
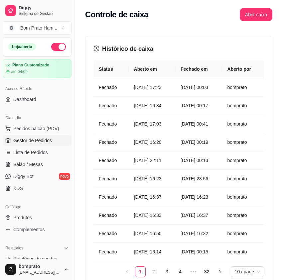
click at [39, 142] on span "Gestor de Pedidos" at bounding box center [32, 140] width 39 height 7
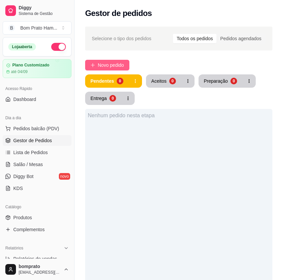
click at [125, 69] on button "Novo pedido" at bounding box center [107, 65] width 44 height 11
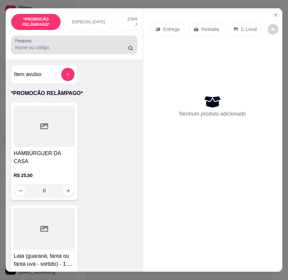
click at [45, 52] on div at bounding box center [74, 44] width 118 height 13
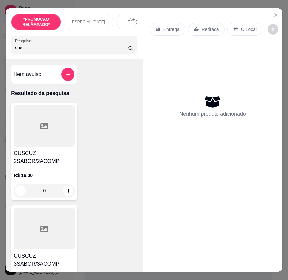
type input "cus"
click at [35, 143] on div at bounding box center [44, 126] width 61 height 42
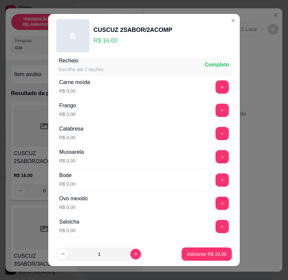
scroll to position [133, 0]
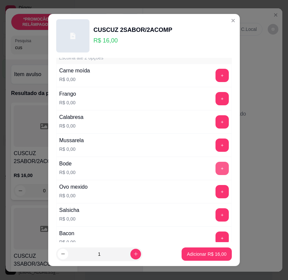
click at [216, 170] on button "+" at bounding box center [222, 168] width 13 height 13
click at [216, 145] on button "+" at bounding box center [222, 145] width 13 height 13
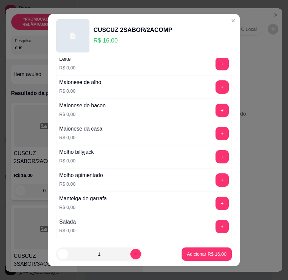
scroll to position [399, 0]
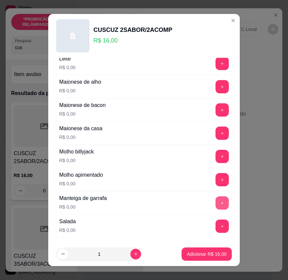
click at [216, 201] on button "+" at bounding box center [222, 203] width 13 height 13
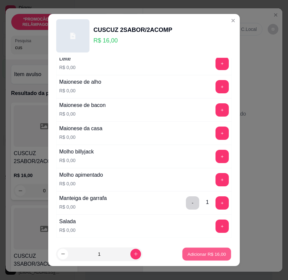
click at [204, 253] on p "Adicionar R$ 16,00" at bounding box center [207, 254] width 39 height 6
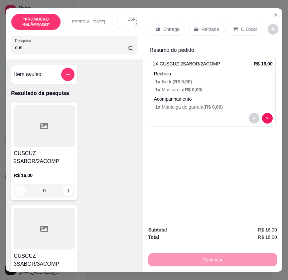
click at [207, 31] on div "Retirada" at bounding box center [206, 29] width 37 height 13
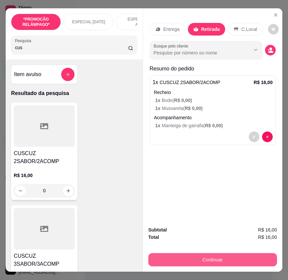
click at [255, 253] on button "Continuar" at bounding box center [212, 259] width 129 height 13
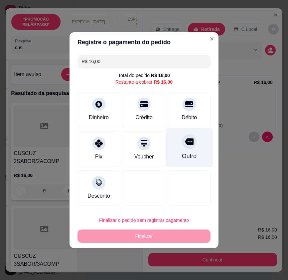
click at [188, 151] on div "Outro" at bounding box center [189, 147] width 47 height 39
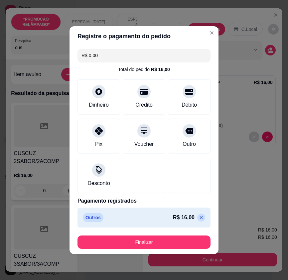
click at [185, 233] on footer "Finalizar" at bounding box center [144, 242] width 149 height 24
click at [185, 237] on button "Finalizar" at bounding box center [143, 242] width 133 height 13
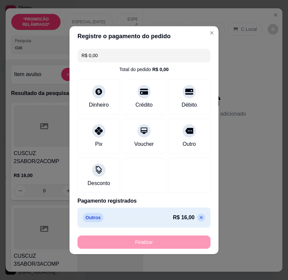
type input "-R$ 16,00"
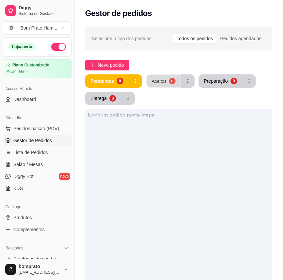
click at [161, 77] on button "Aceitos 0" at bounding box center [163, 81] width 34 height 13
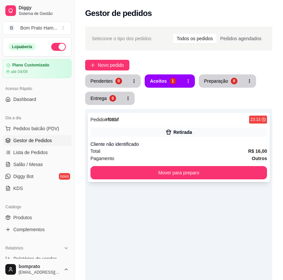
click at [182, 138] on div "Pedido # f08bf 23:13 Retirada Cliente não identificado Total R$ 16,00 Pagamento…" at bounding box center [179, 147] width 182 height 69
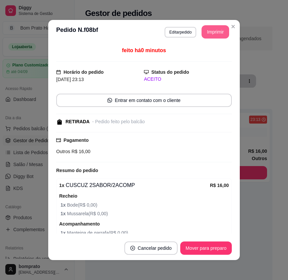
click at [210, 30] on button "Imprimir" at bounding box center [216, 31] width 28 height 13
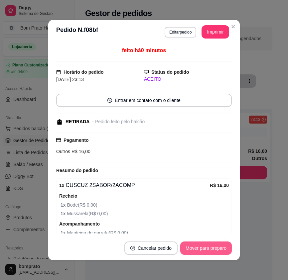
click at [221, 248] on button "Mover para preparo" at bounding box center [206, 248] width 52 height 13
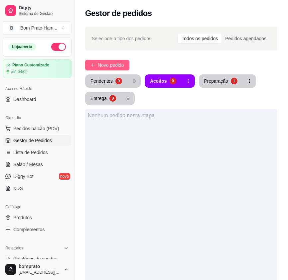
click at [120, 62] on span "Novo pedido" at bounding box center [111, 65] width 26 height 7
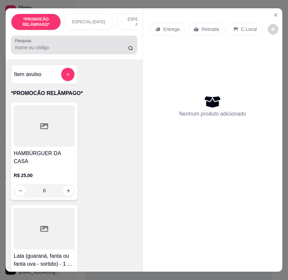
click at [66, 51] on input "Pesquisa" at bounding box center [71, 47] width 113 height 7
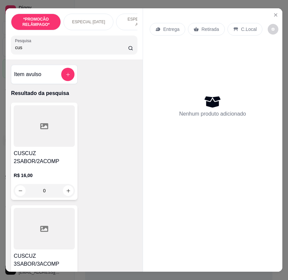
type input "cus"
click at [63, 145] on div at bounding box center [44, 126] width 61 height 42
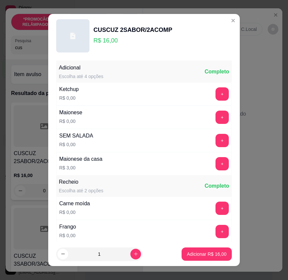
drag, startPoint x: 151, startPoint y: 217, endPoint x: 145, endPoint y: 211, distance: 8.5
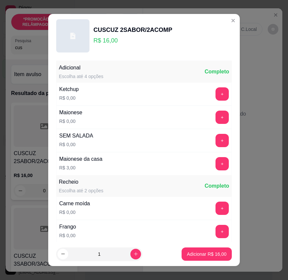
type input "CREME DE GALINHA"
click at [202, 251] on p "Adicionar R$ 16,00" at bounding box center [207, 254] width 40 height 7
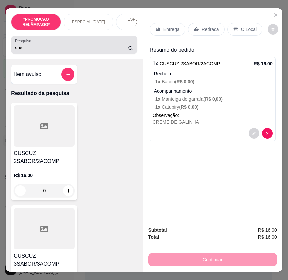
click at [82, 47] on input "cus" at bounding box center [71, 47] width 113 height 7
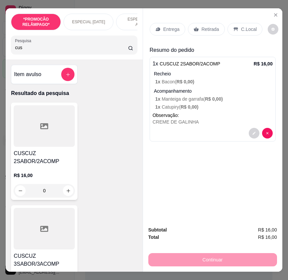
click at [82, 47] on input "cus" at bounding box center [71, 47] width 113 height 7
type input "TAP"
click at [64, 227] on div at bounding box center [44, 229] width 61 height 42
click at [47, 145] on div at bounding box center [44, 126] width 61 height 42
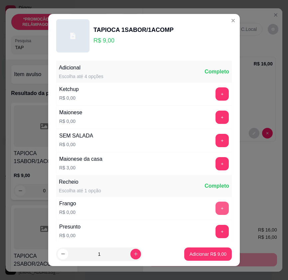
click at [216, 208] on button "+" at bounding box center [222, 208] width 13 height 13
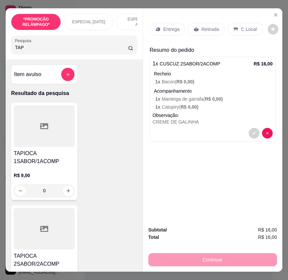
click at [46, 239] on div at bounding box center [44, 229] width 61 height 42
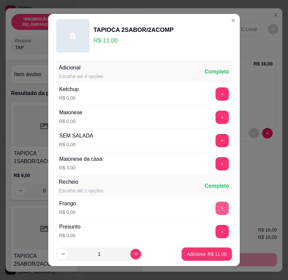
click at [216, 202] on button "+" at bounding box center [222, 208] width 13 height 13
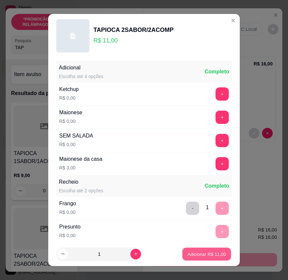
click at [211, 253] on p "Adicionar R$ 11,00" at bounding box center [207, 254] width 39 height 6
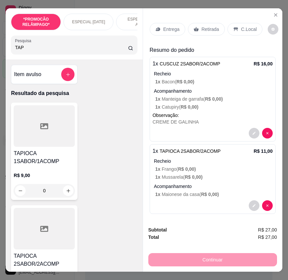
click at [213, 26] on p "Retirada" at bounding box center [211, 29] width 18 height 7
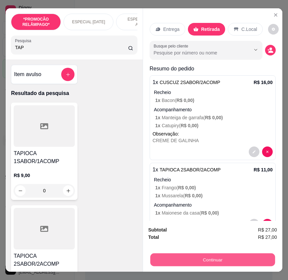
click at [234, 260] on button "Continuar" at bounding box center [212, 259] width 125 height 13
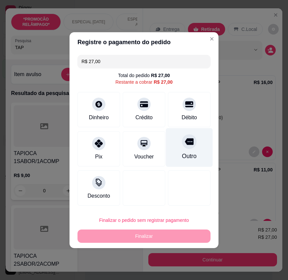
click at [193, 158] on div "Outro" at bounding box center [189, 156] width 15 height 9
type input "R$ 0,00"
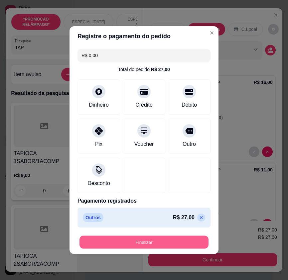
click at [187, 240] on button "Finalizar" at bounding box center [143, 242] width 129 height 13
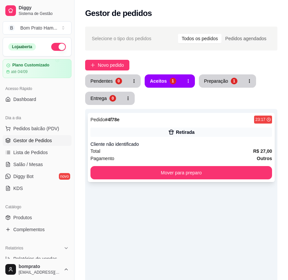
click at [188, 122] on div "Pedido # 4f78e 23:17" at bounding box center [181, 120] width 182 height 8
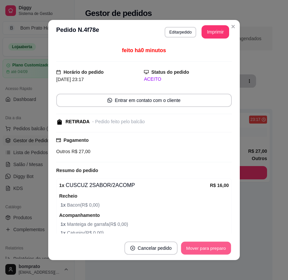
click at [211, 250] on button "Mover para preparo" at bounding box center [206, 248] width 50 height 13
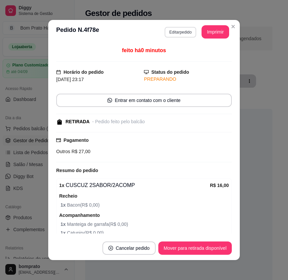
click at [169, 32] on button "Editar pedido" at bounding box center [181, 32] width 32 height 11
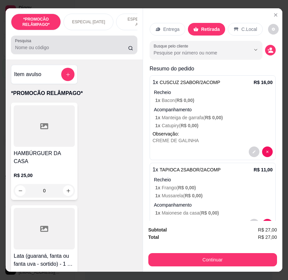
click at [73, 51] on input "Pesquisa" at bounding box center [71, 47] width 113 height 7
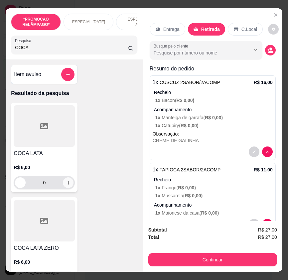
type input "COCA"
click at [68, 186] on icon "increase-product-quantity" at bounding box center [68, 183] width 5 height 5
type input "1"
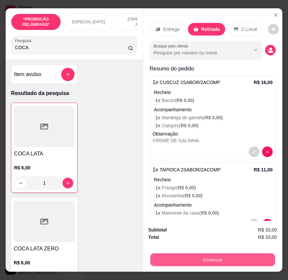
click at [213, 256] on button "Continuar" at bounding box center [212, 259] width 125 height 13
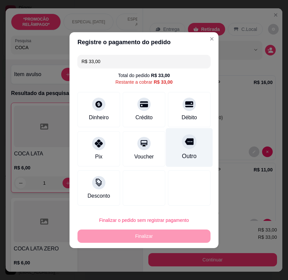
click at [183, 162] on div "Outro" at bounding box center [189, 147] width 47 height 39
type input "R$ 0,00"
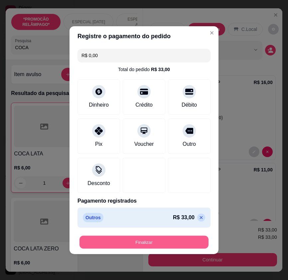
click at [186, 244] on button "Finalizar" at bounding box center [143, 242] width 129 height 13
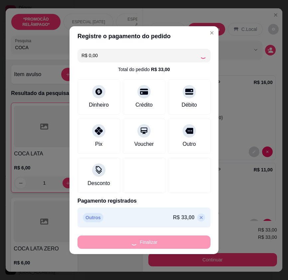
type input "0"
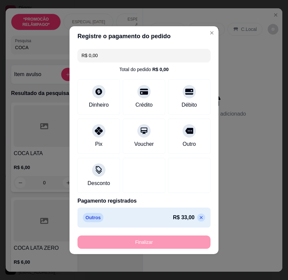
type input "-R$ 33,00"
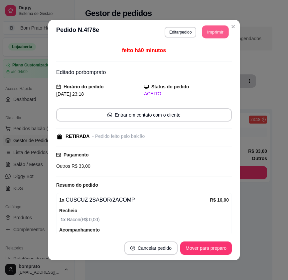
click at [215, 36] on button "Imprimir" at bounding box center [215, 32] width 27 height 13
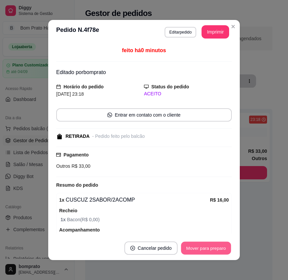
click at [217, 251] on button "Mover para preparo" at bounding box center [206, 248] width 50 height 13
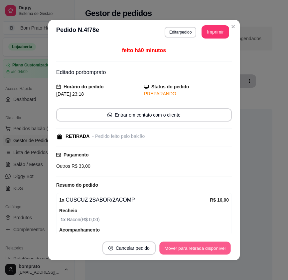
click at [216, 251] on button "Mover para retirada disponível" at bounding box center [194, 248] width 71 height 13
click at [216, 250] on button "Mover para finalizado" at bounding box center [205, 248] width 54 height 13
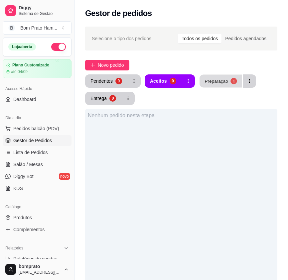
click at [215, 77] on button "Preparação 1" at bounding box center [221, 81] width 43 height 13
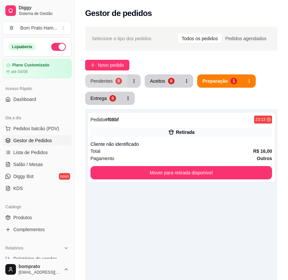
click at [115, 82] on div "0" at bounding box center [118, 81] width 7 height 7
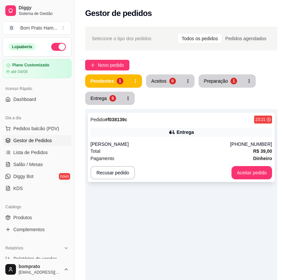
click at [147, 147] on div "[PERSON_NAME]" at bounding box center [160, 144] width 140 height 7
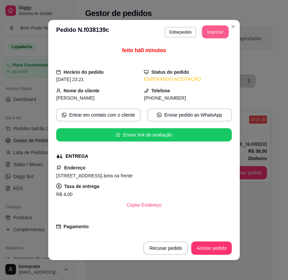
click at [215, 35] on button "Imprimir" at bounding box center [215, 32] width 27 height 13
click at [220, 244] on button "Aceitar pedido" at bounding box center [211, 248] width 41 height 13
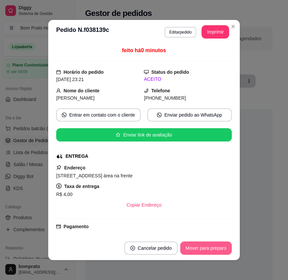
click at [220, 244] on button "Mover para preparo" at bounding box center [206, 248] width 52 height 13
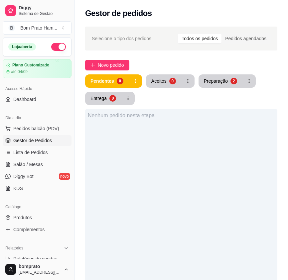
click at [110, 59] on div "Selecione o tipo dos pedidos Todos os pedidos Pedidos agendados Novo pedido Pen…" at bounding box center [182, 210] width 214 height 375
click at [109, 63] on span "Novo pedido" at bounding box center [111, 65] width 26 height 7
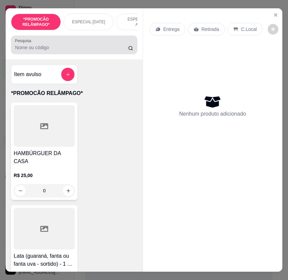
click at [73, 44] on div at bounding box center [74, 44] width 118 height 13
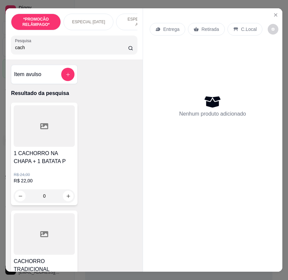
type input "cach"
click at [51, 258] on h4 "CACHORRO TRADICIONAL" at bounding box center [44, 266] width 61 height 16
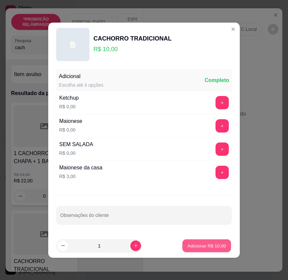
click at [209, 247] on p "Adicionar R$ 10,00" at bounding box center [207, 246] width 39 height 6
type input "1"
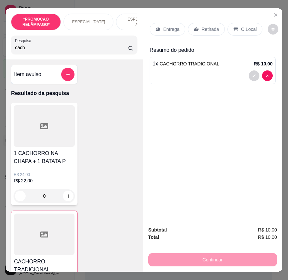
drag, startPoint x: 61, startPoint y: 51, endPoint x: 0, endPoint y: 50, distance: 60.2
click at [0, 50] on div "*PROMOCÃO RELÂMPAGO* ESPECIAL [DATE] ESPECIAL 152 ANOS SERTÂNIA HAMBÚRGUER TRAD…" at bounding box center [144, 140] width 288 height 280
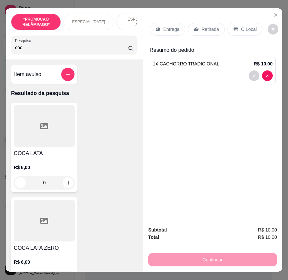
type input "coc"
click at [60, 200] on div at bounding box center [44, 221] width 61 height 42
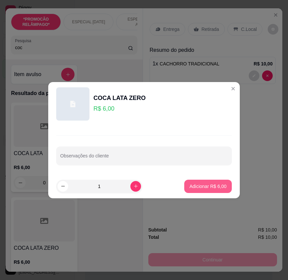
click at [209, 190] on button "Adicionar R$ 6,00" at bounding box center [208, 186] width 48 height 13
type input "1"
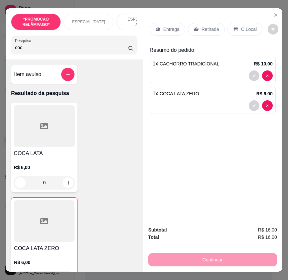
click at [156, 28] on icon at bounding box center [158, 30] width 4 height 4
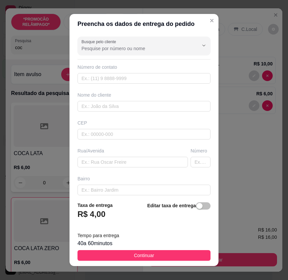
click at [94, 70] on div "Número de contato" at bounding box center [143, 67] width 133 height 7
click at [94, 75] on input "text" at bounding box center [143, 78] width 133 height 11
paste input "[PHONE_NUMBER]"
type input "[PHONE_NUMBER]"
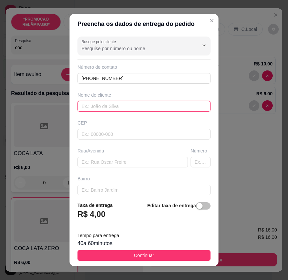
click at [89, 109] on input "text" at bounding box center [143, 106] width 133 height 11
paste input "[PERSON_NAME]"
type input "[PERSON_NAME]"
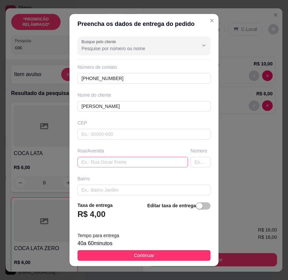
click at [143, 168] on div "Busque pelo cliente Número de contato [PHONE_NUMBER] Nome do cliente [PERSON_NA…" at bounding box center [144, 115] width 149 height 163
click at [143, 161] on input "text" at bounding box center [132, 162] width 110 height 11
paste input "[PERSON_NAME] ,enfrente a casa de Duda"
type input "[PERSON_NAME] ,enfrente a casa de Duda"
click at [144, 241] on input "text" at bounding box center [143, 246] width 133 height 11
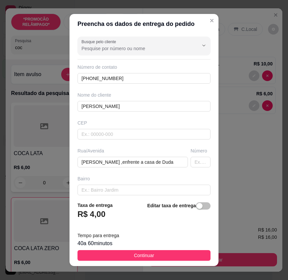
paste input "Ao lado do depósito da [PERSON_NAME]"
type input "Ao lado do depósito da [PERSON_NAME]"
click at [157, 157] on input "[PERSON_NAME] ,enfrente a casa de Duda" at bounding box center [132, 162] width 110 height 11
type input "[PERSON_NAME] ,enfrente a casa de [PERSON_NAME]"
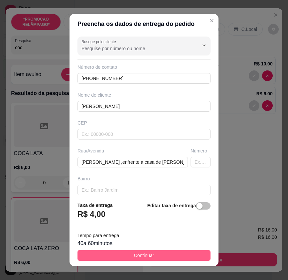
click at [147, 255] on span "Continuar" at bounding box center [144, 255] width 20 height 7
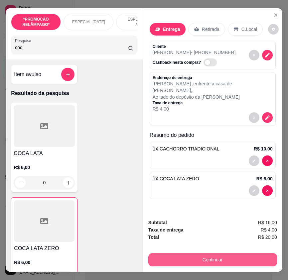
click at [223, 260] on button "Continuar" at bounding box center [212, 259] width 129 height 13
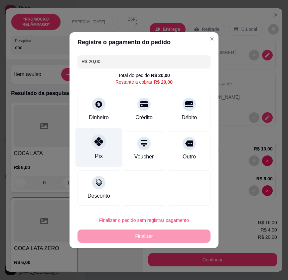
click at [99, 146] on icon at bounding box center [98, 141] width 9 height 9
type input "R$ 0,00"
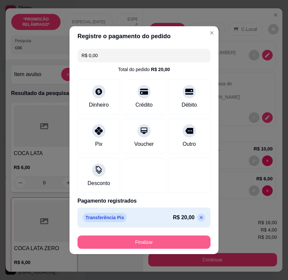
click at [137, 246] on button "Finalizar" at bounding box center [143, 242] width 133 height 13
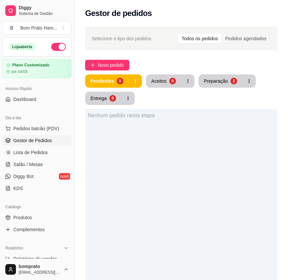
click at [178, 103] on div "Pendentes 0 Aceitos 0 Preparação 2 Entrega 0" at bounding box center [181, 90] width 192 height 31
click at [177, 100] on div "Pendentes 0 Aceitos 0 Preparação 2 Entrega 0" at bounding box center [181, 90] width 192 height 31
